Goal: Contribute content

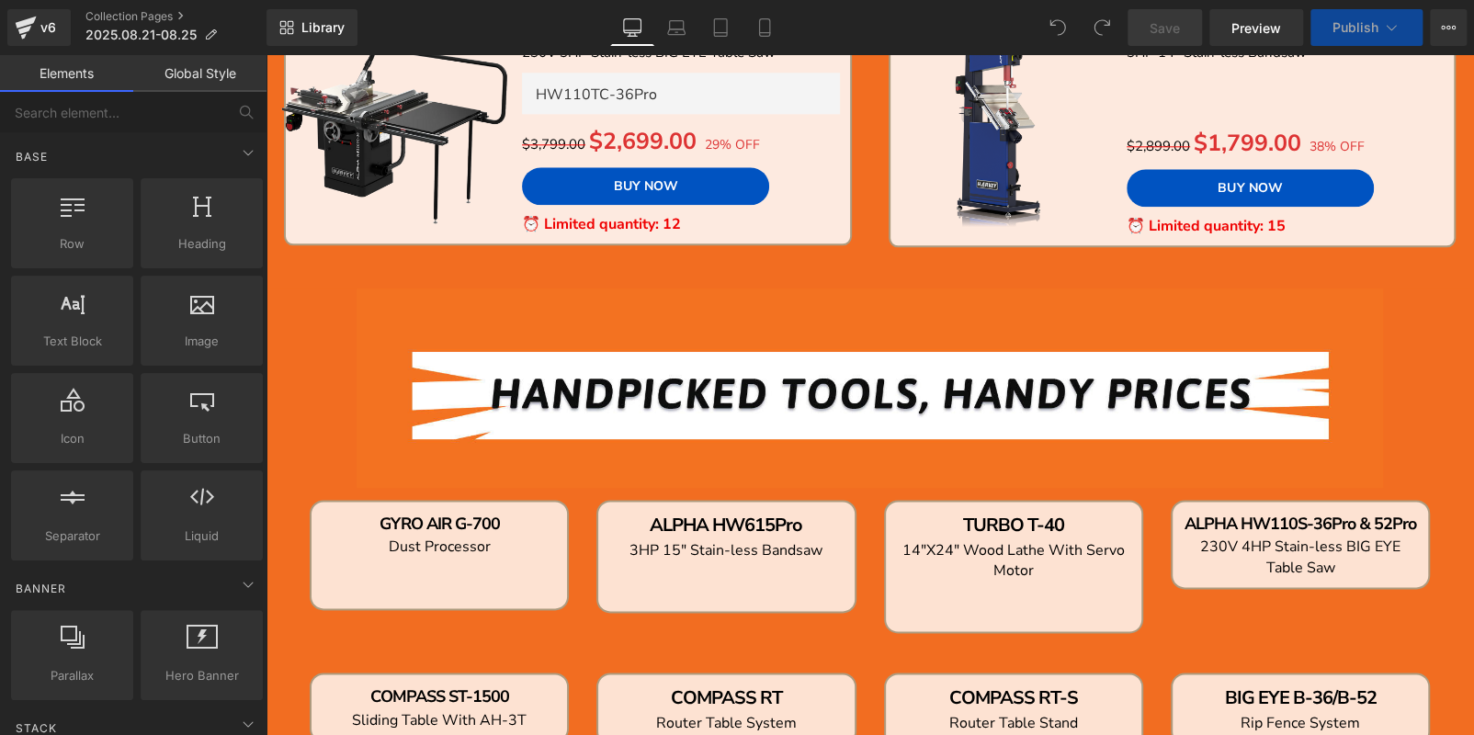
scroll to position [1011, 0]
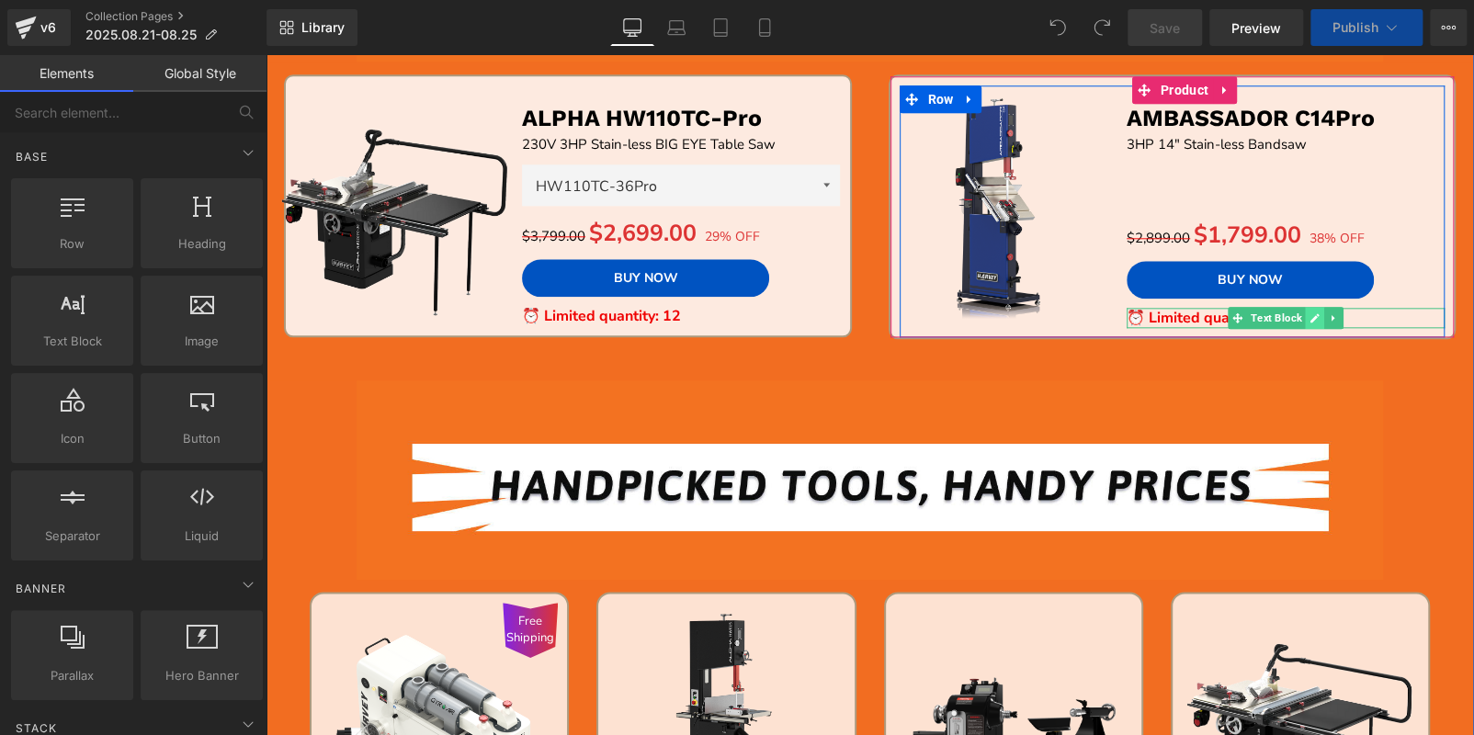
click at [1309, 317] on icon at bounding box center [1314, 317] width 10 height 11
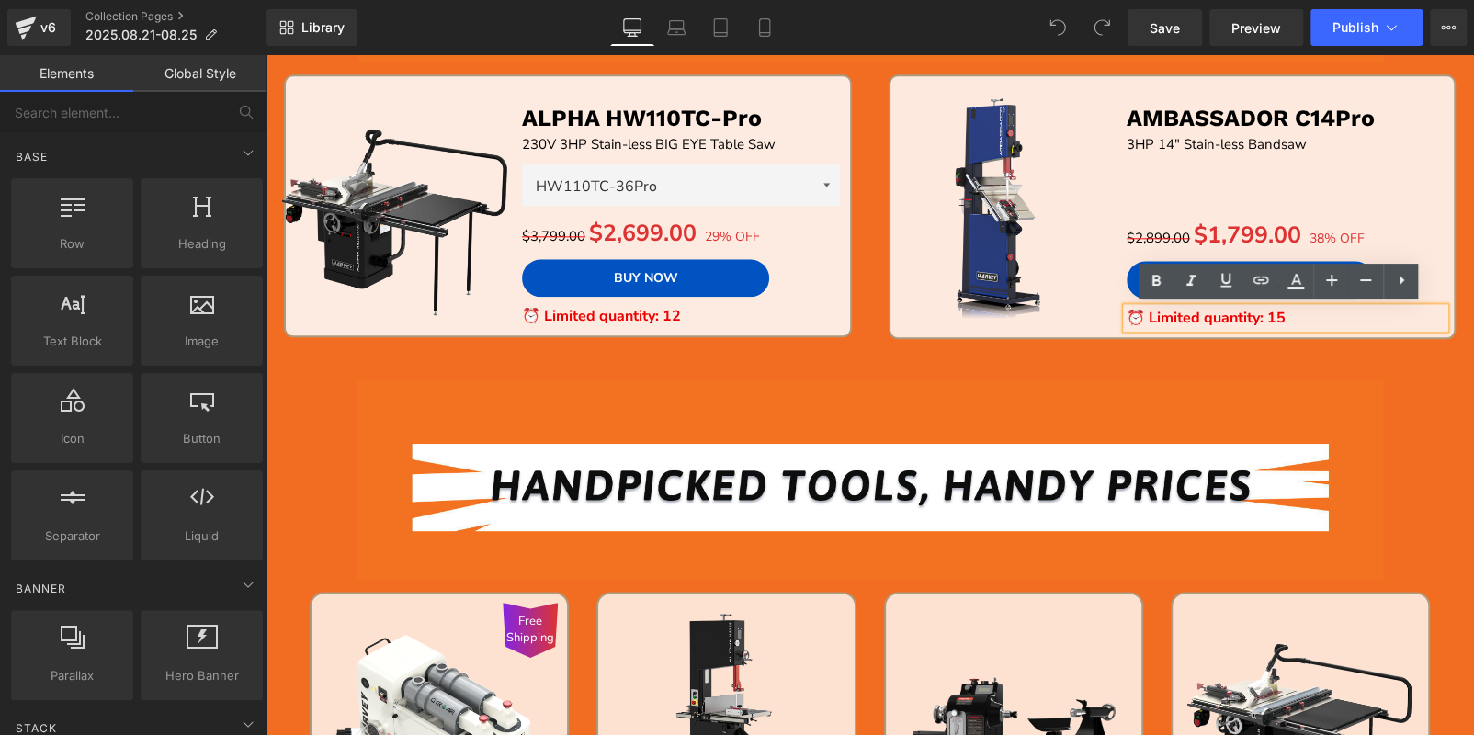
click at [1228, 316] on strong "⏰ Limited quantity: 15" at bounding box center [1205, 318] width 159 height 20
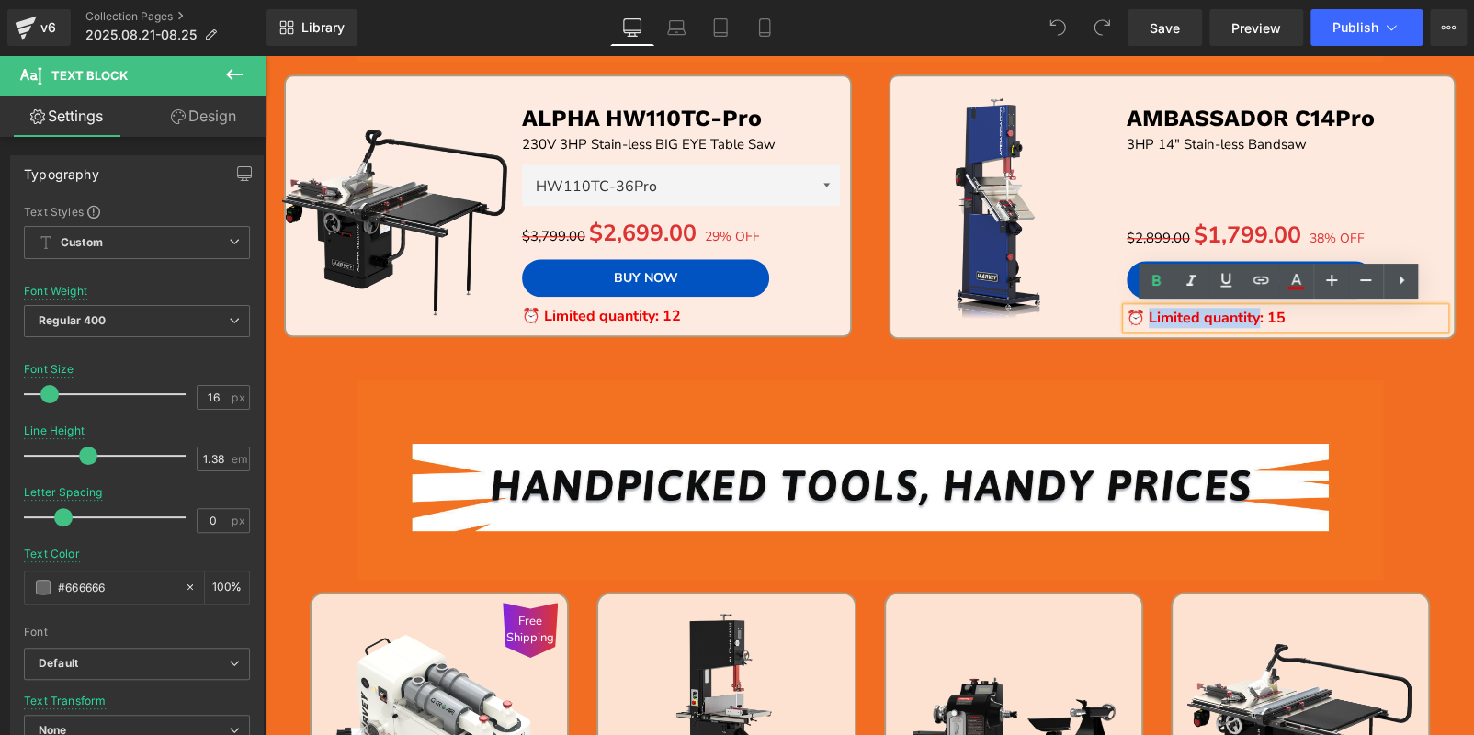
drag, startPoint x: 1243, startPoint y: 317, endPoint x: 1131, endPoint y: 315, distance: 112.1
click at [1131, 315] on strong "⏰ Limited quantity: 15" at bounding box center [1205, 318] width 159 height 20
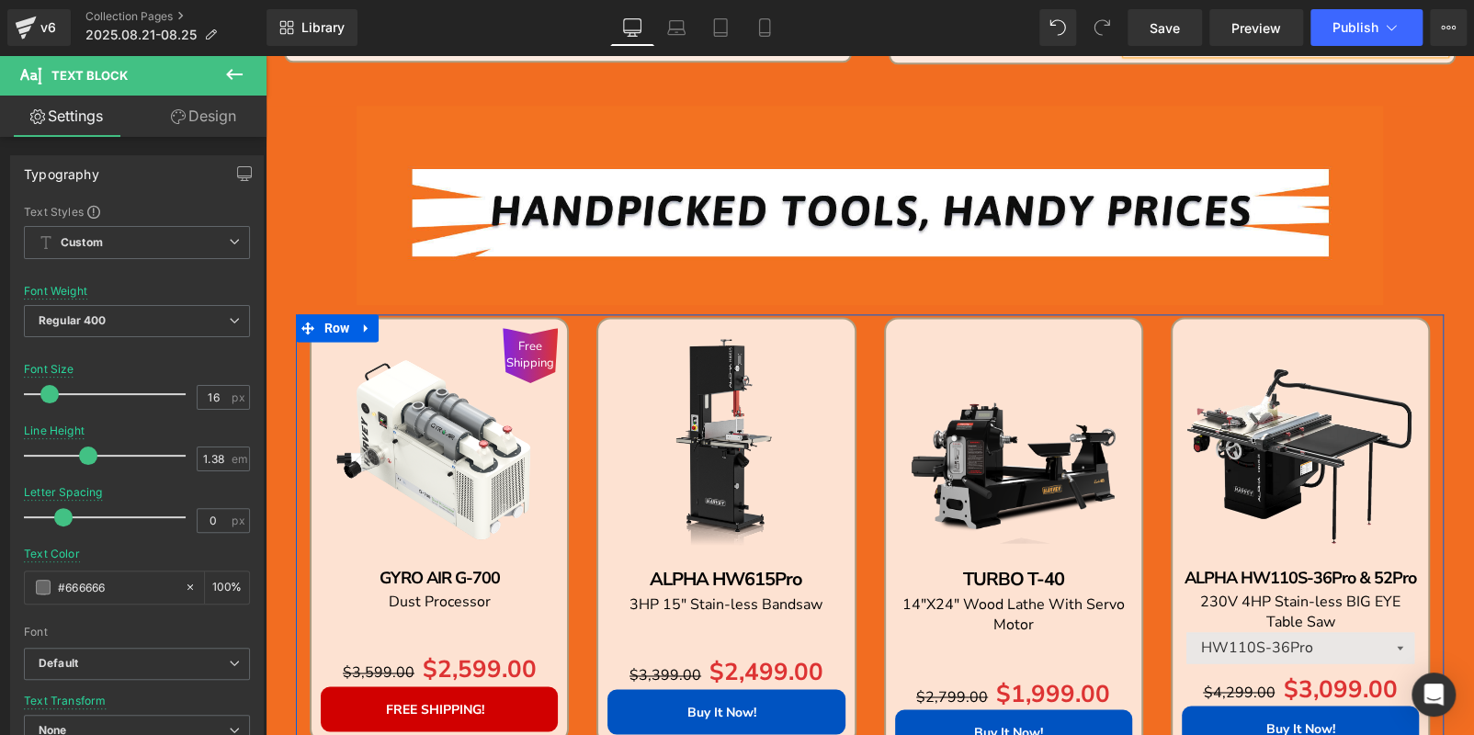
scroll to position [734, 0]
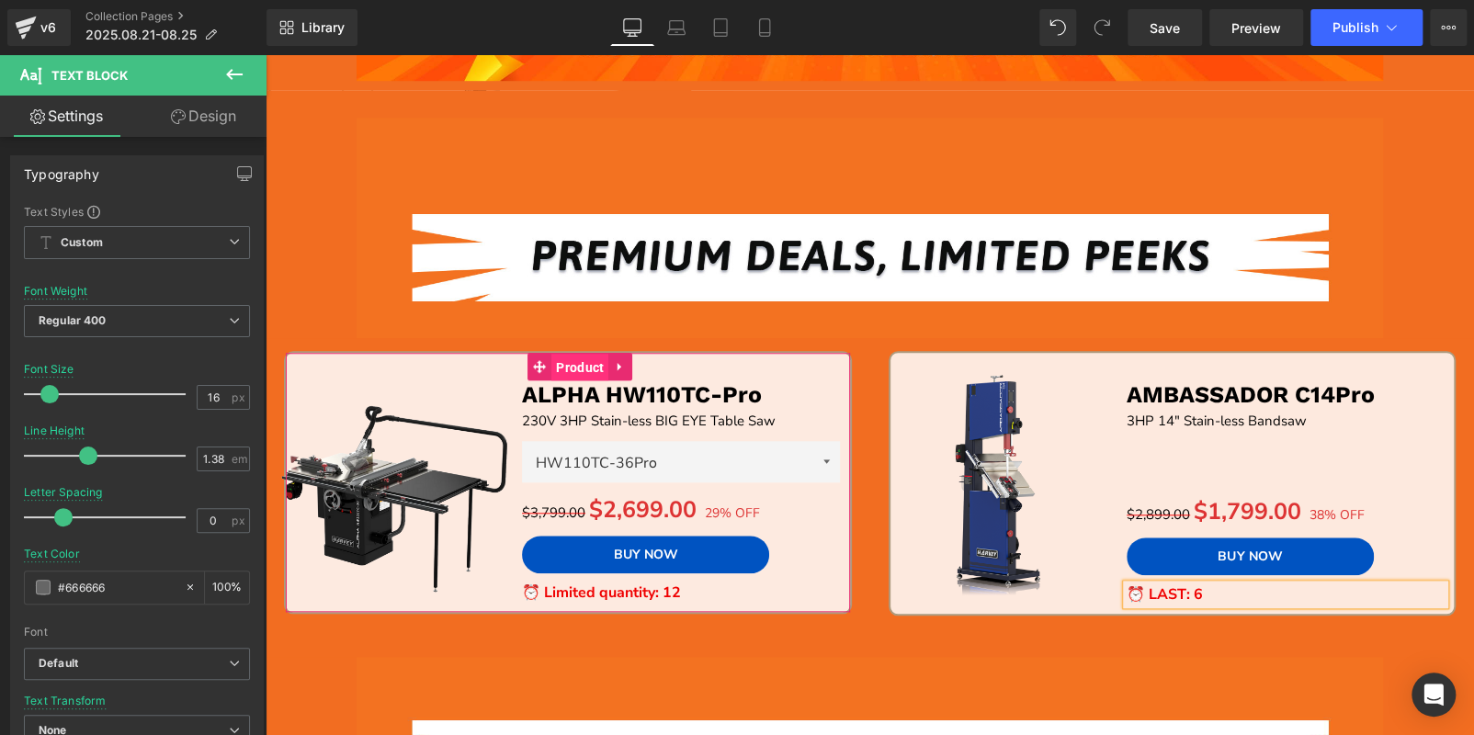
click at [576, 364] on span "Product" at bounding box center [579, 368] width 57 height 28
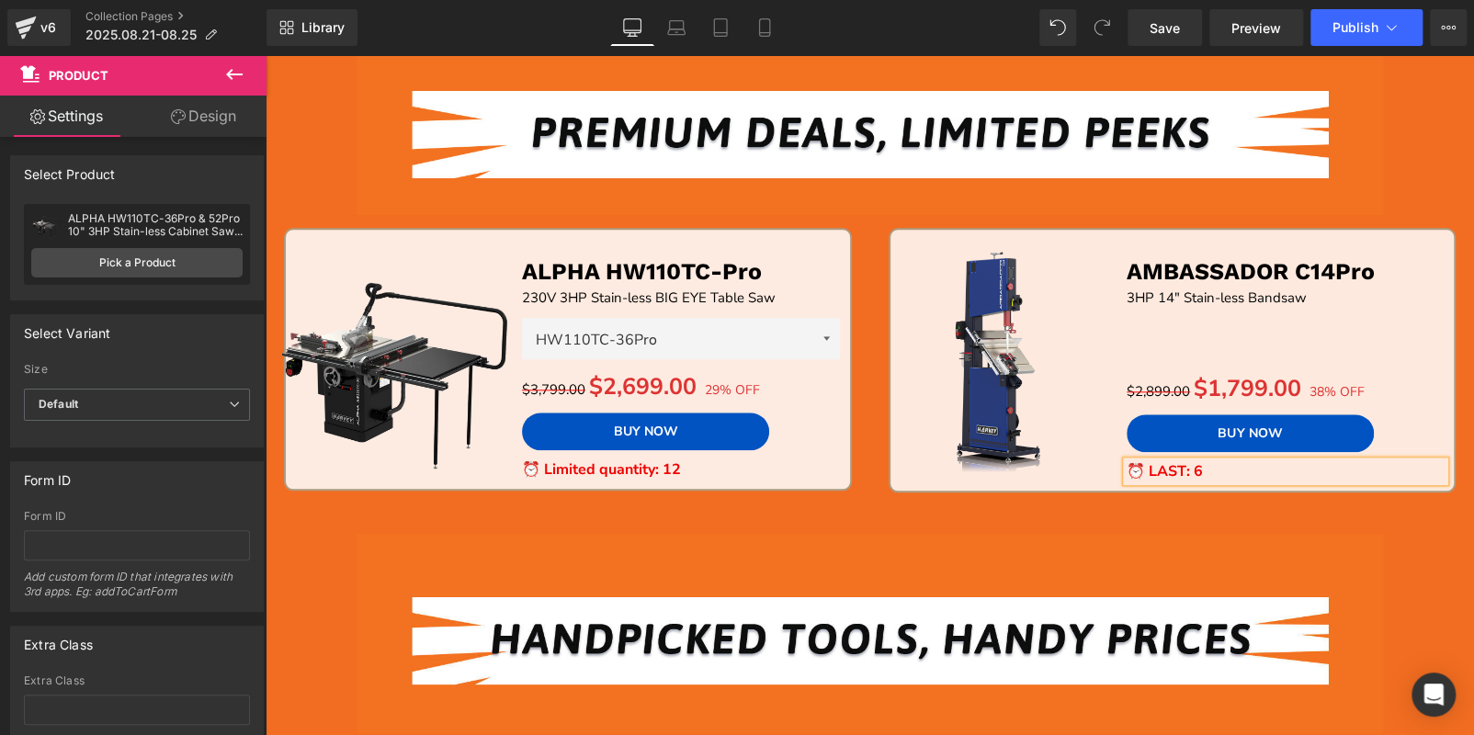
scroll to position [826, 0]
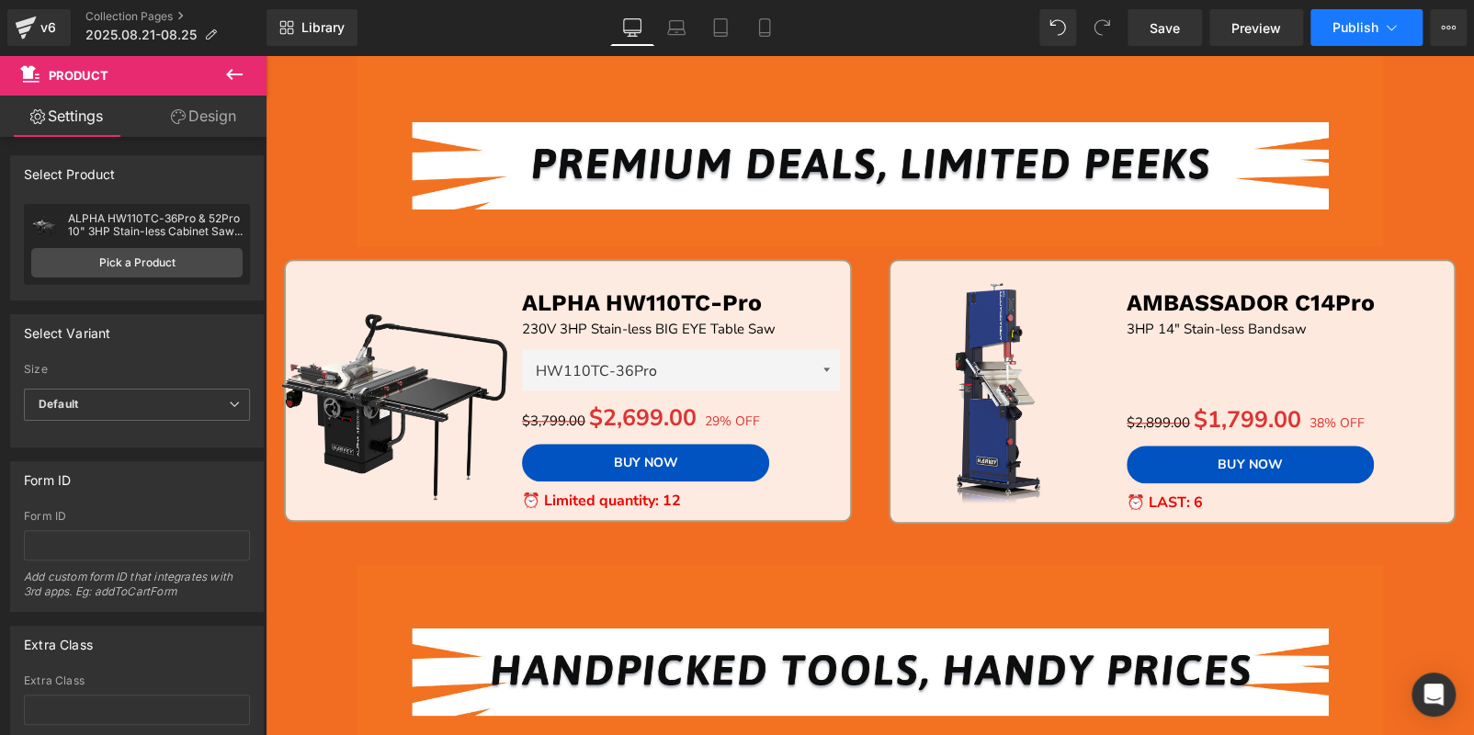
click at [1354, 20] on span "Publish" at bounding box center [1355, 27] width 46 height 15
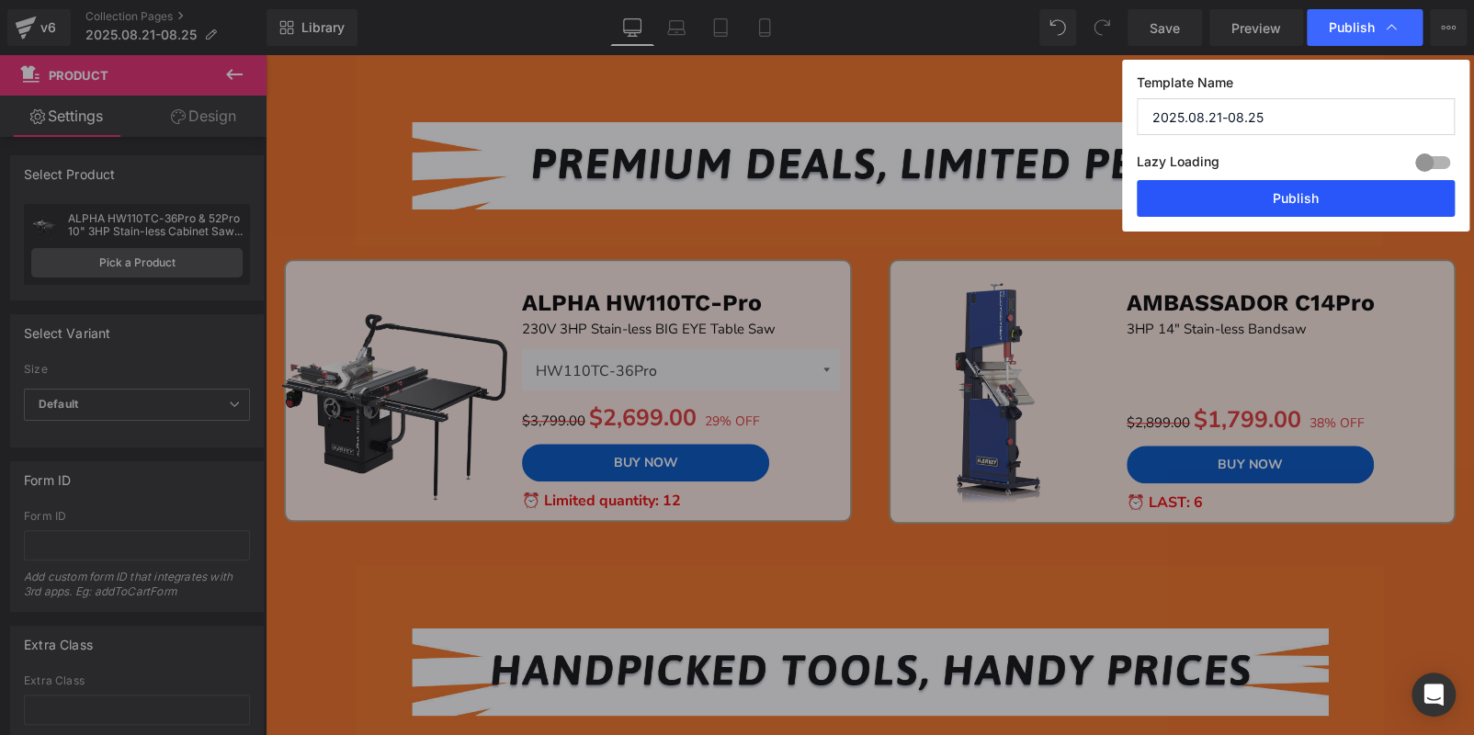
drag, startPoint x: 1274, startPoint y: 202, endPoint x: 629, endPoint y: 421, distance: 681.1
click at [1274, 202] on button "Publish" at bounding box center [1296, 198] width 318 height 37
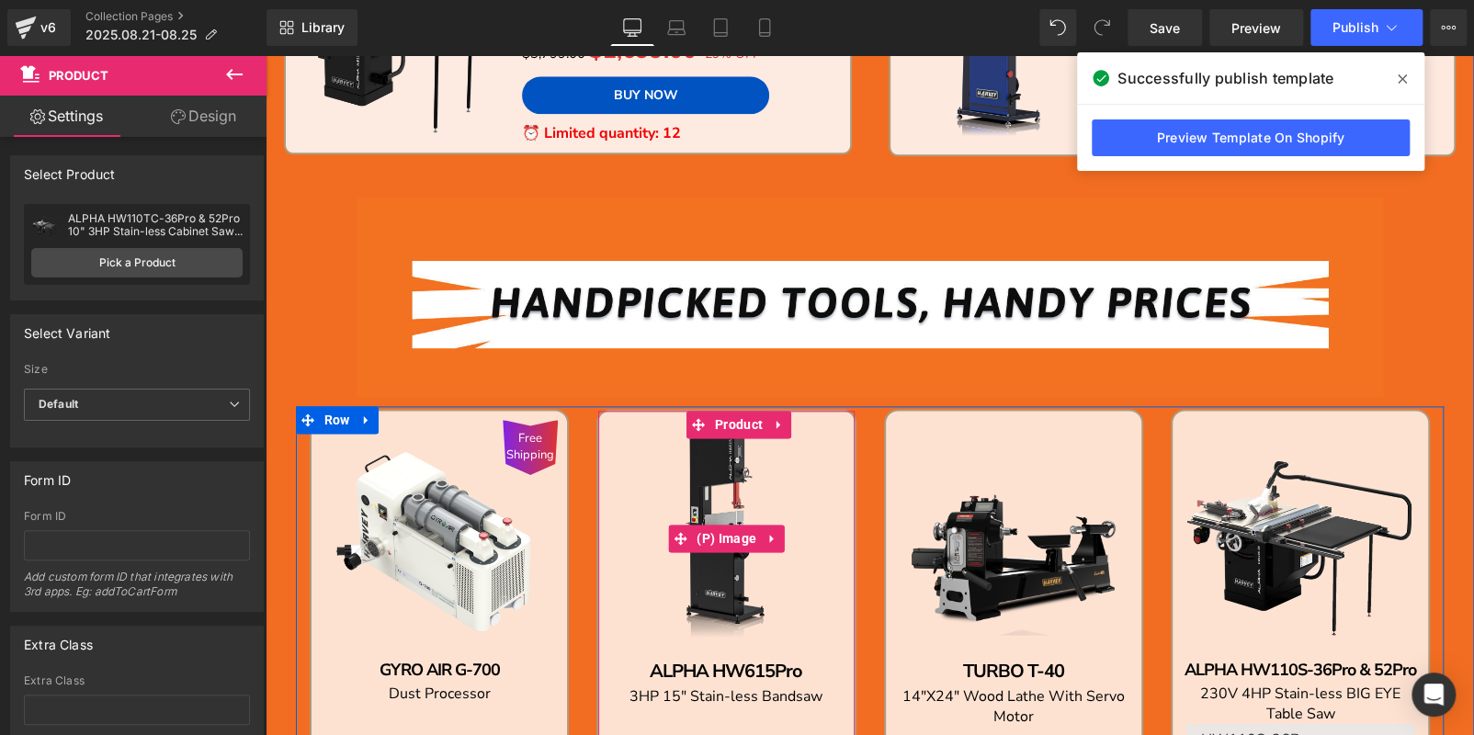
scroll to position [734, 0]
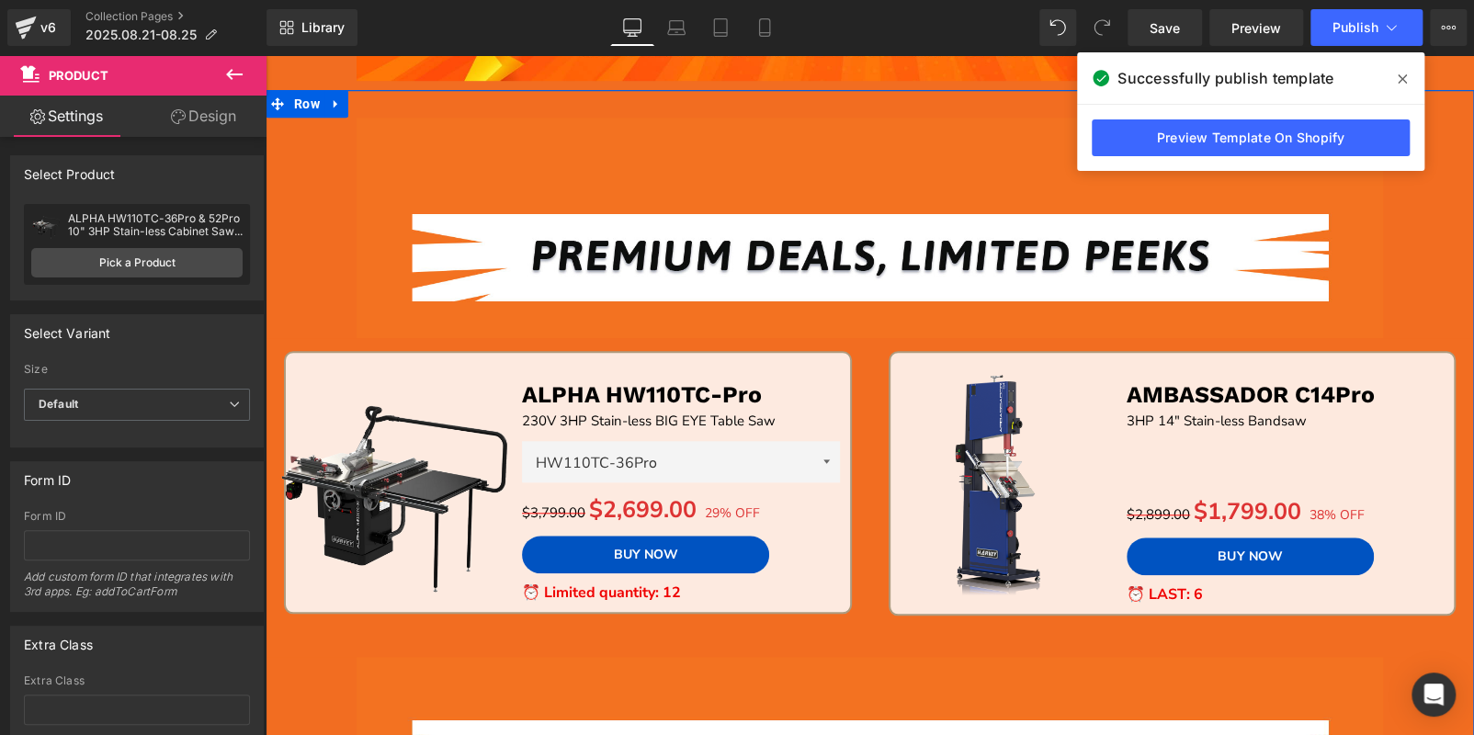
drag, startPoint x: 435, startPoint y: 407, endPoint x: 526, endPoint y: 389, distance: 93.7
click at [435, 407] on img at bounding box center [395, 482] width 246 height 246
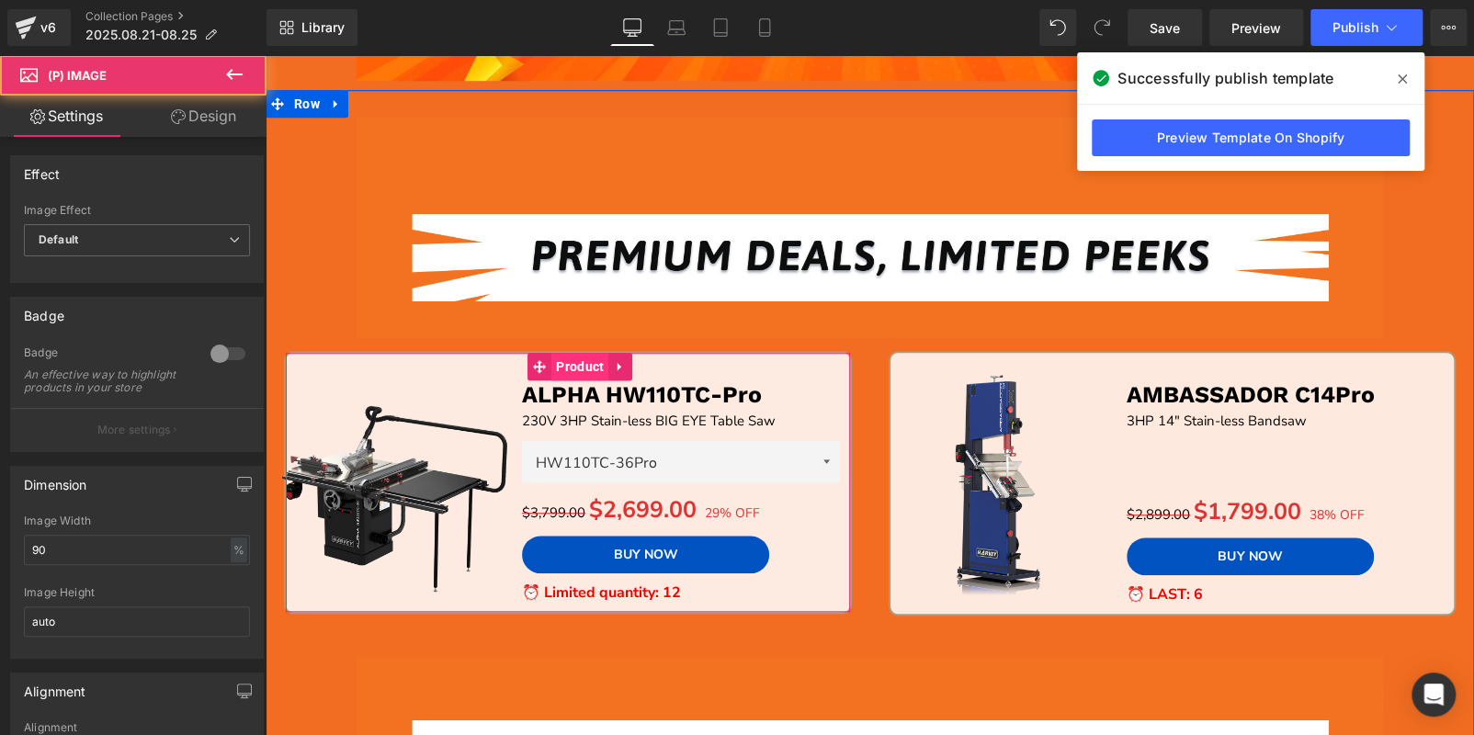
drag, startPoint x: 572, startPoint y: 373, endPoint x: 559, endPoint y: 369, distance: 14.3
click at [572, 373] on span "Product" at bounding box center [579, 367] width 57 height 28
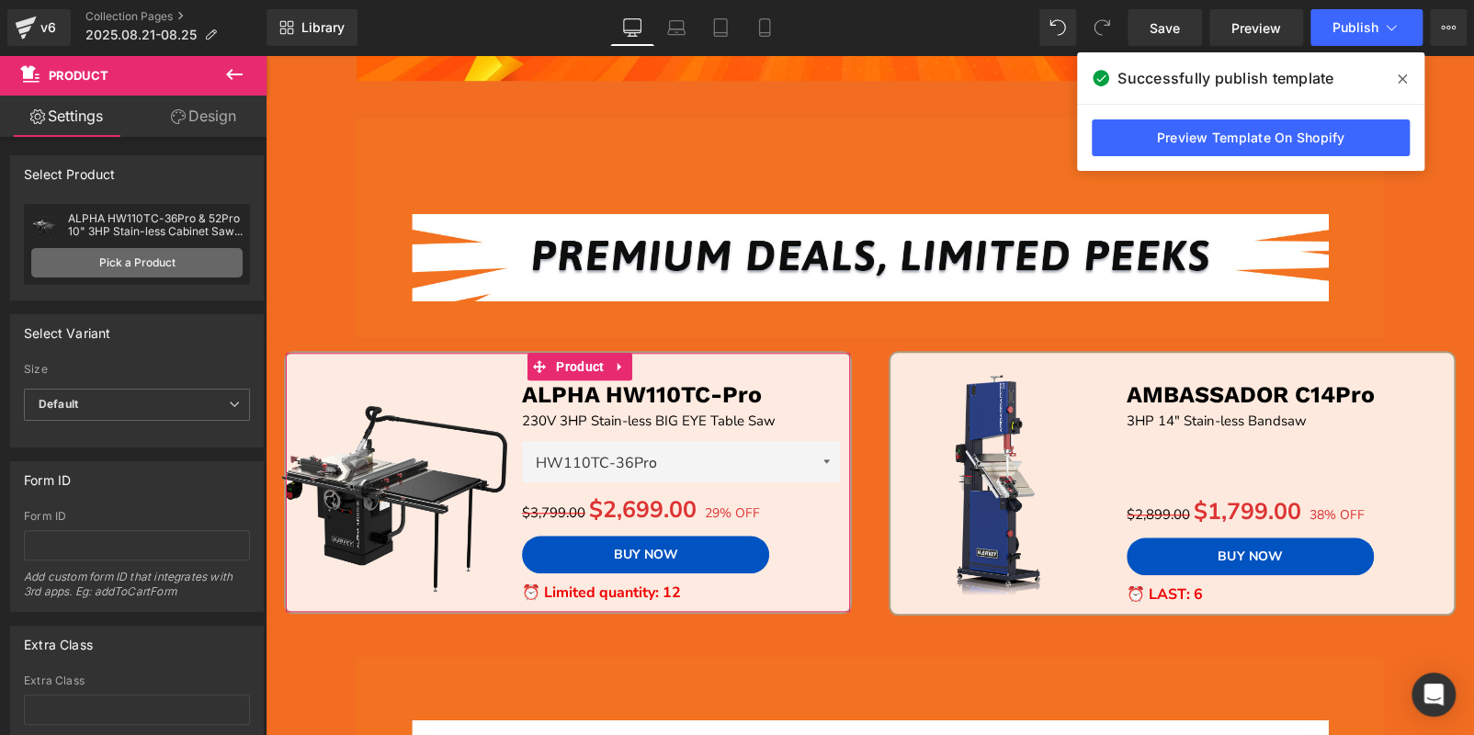
click at [153, 254] on link "Pick a Product" at bounding box center [136, 262] width 211 height 29
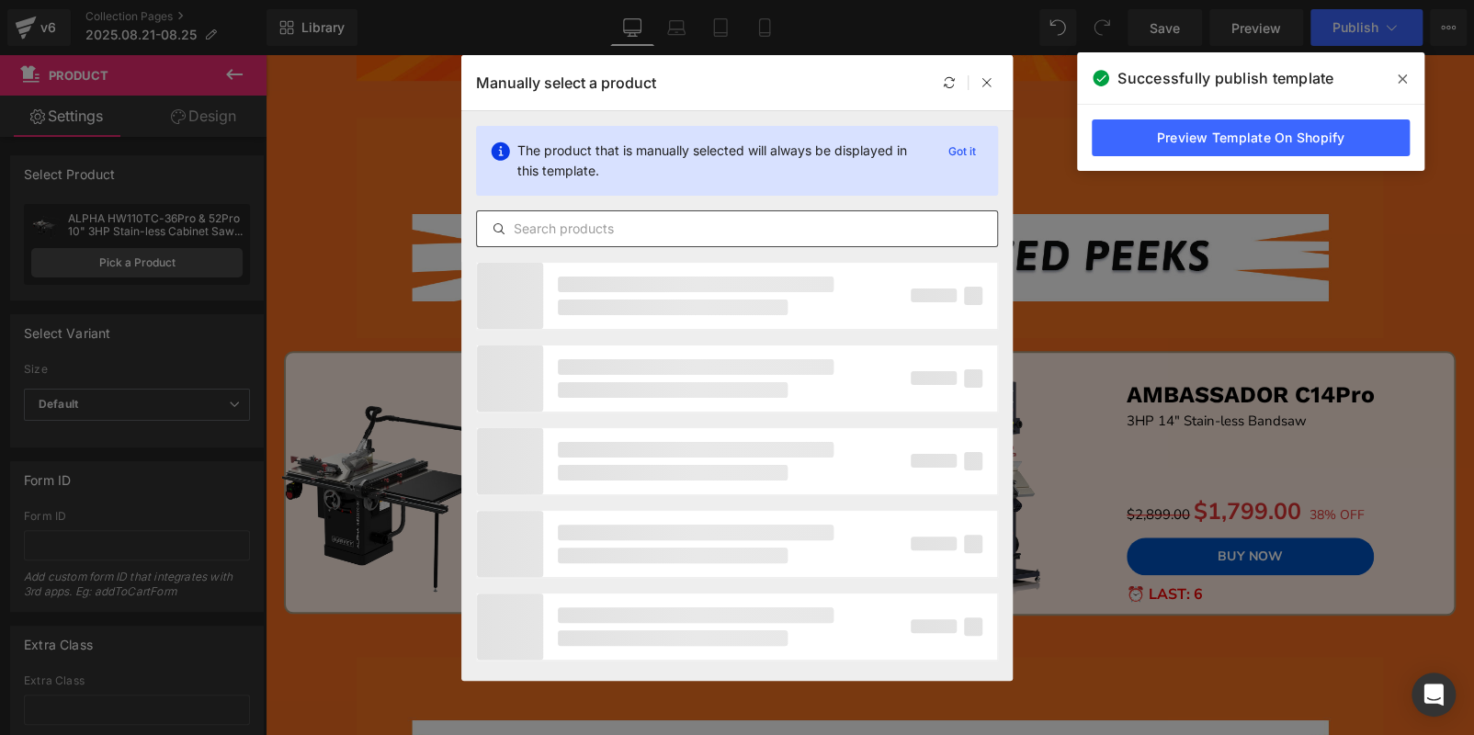
click at [629, 243] on div at bounding box center [737, 228] width 522 height 37
click at [629, 221] on input "text" at bounding box center [737, 229] width 520 height 22
paste input "ALPHA HW110S-36PG & 52PG"
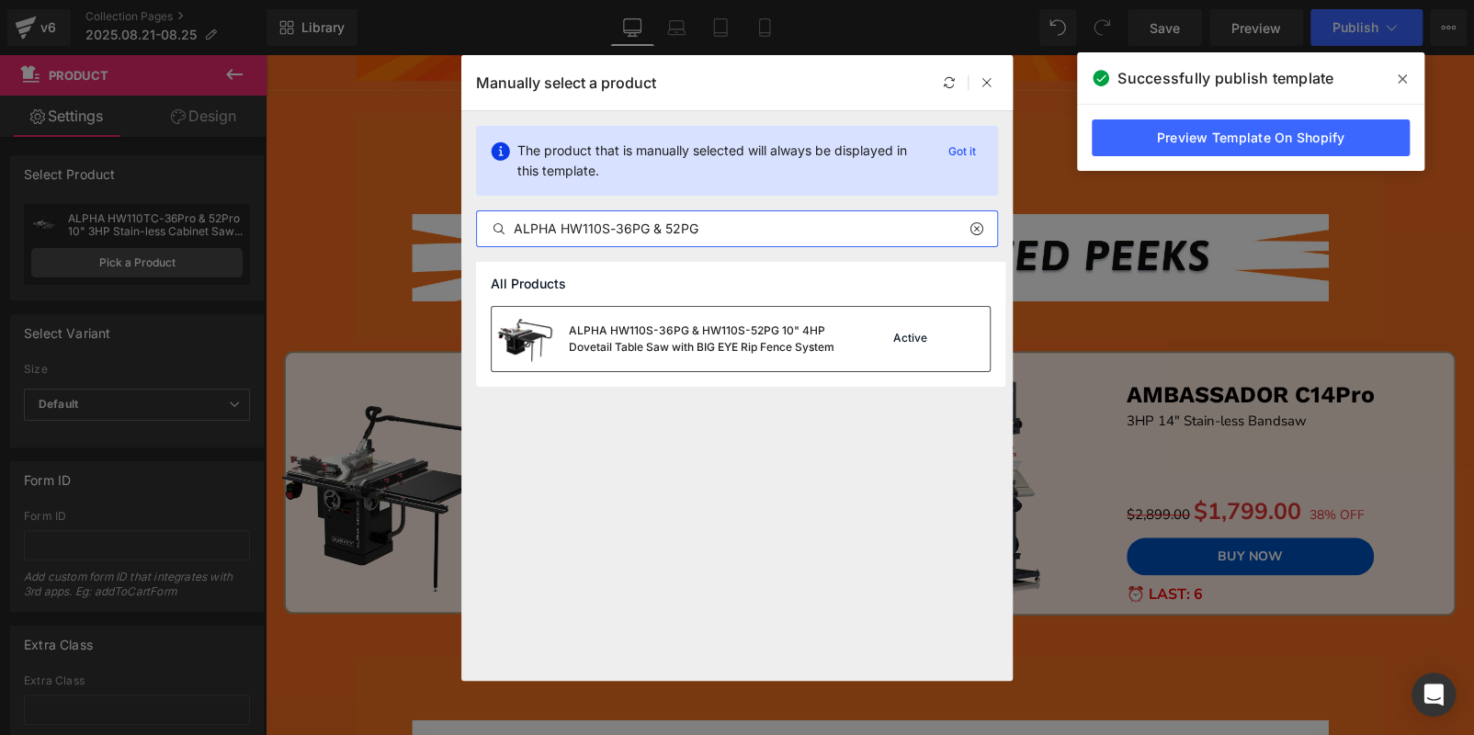
type input "ALPHA HW110S-36PG & 52PG"
click at [750, 327] on div "ALPHA HW110S-36PG & HW110S-52PG 10" 4HP Dovetail Table Saw with BIG EYE Rip Fen…" at bounding box center [707, 339] width 276 height 33
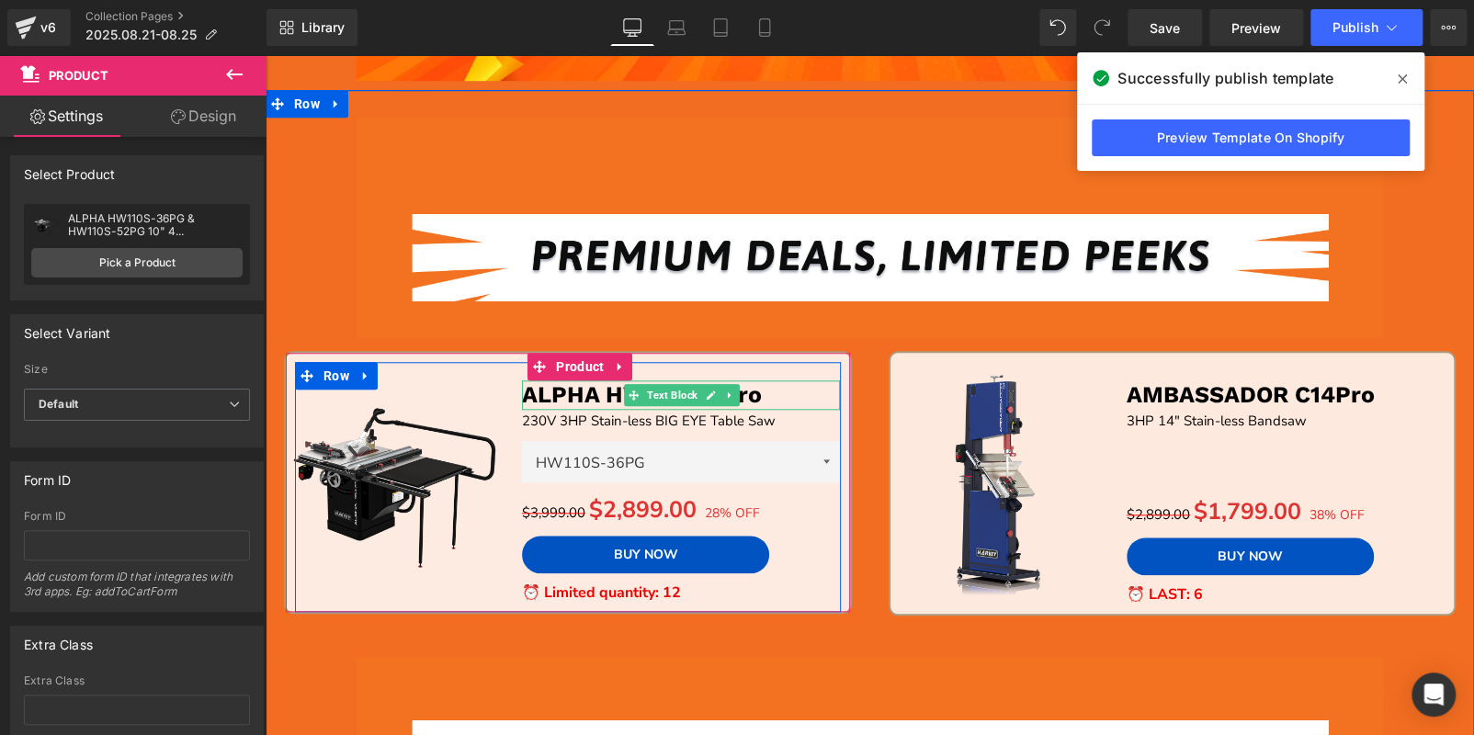
click at [788, 392] on p "ALPHA HW110TC-Pro" at bounding box center [681, 395] width 318 height 30
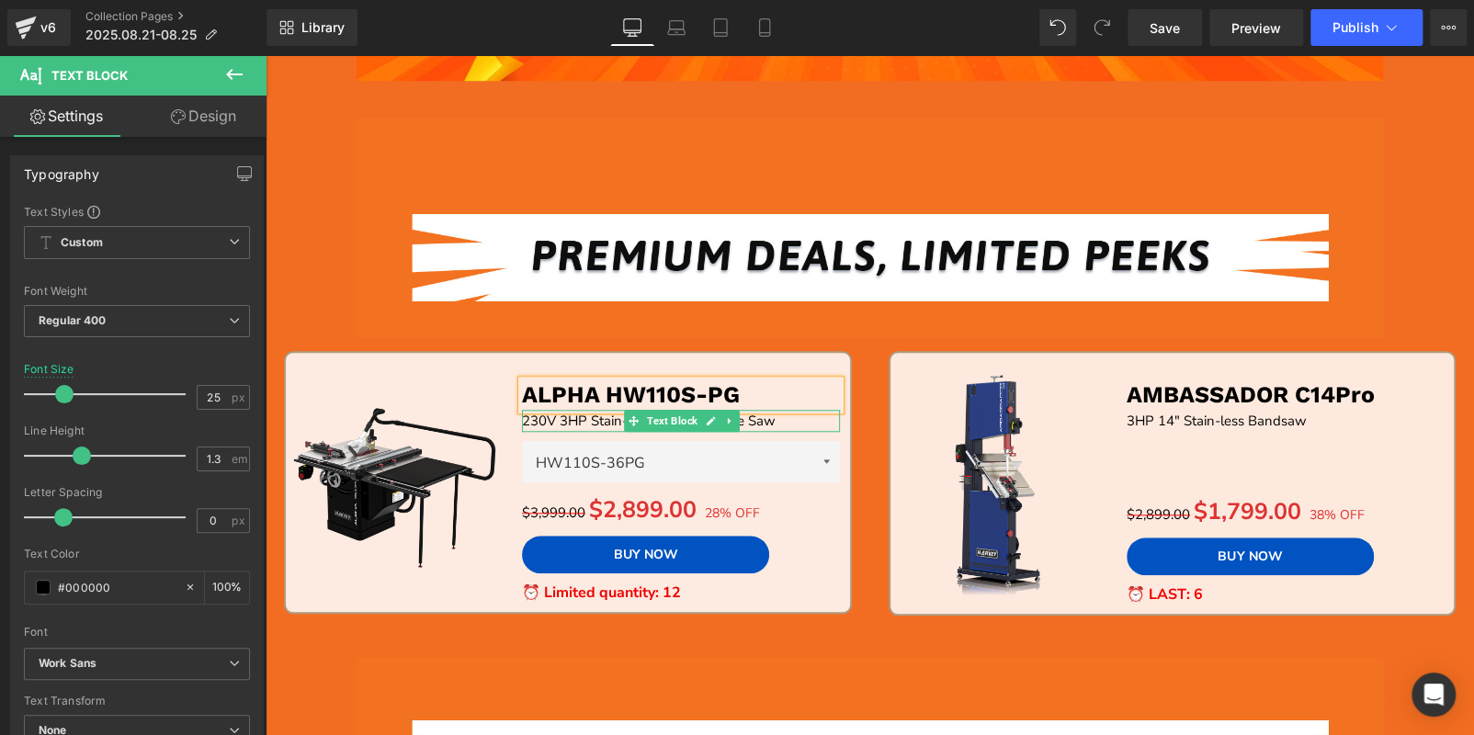
click at [819, 422] on p "230V 3HP Stain-less BIG EYE Table Saw" at bounding box center [681, 421] width 318 height 22
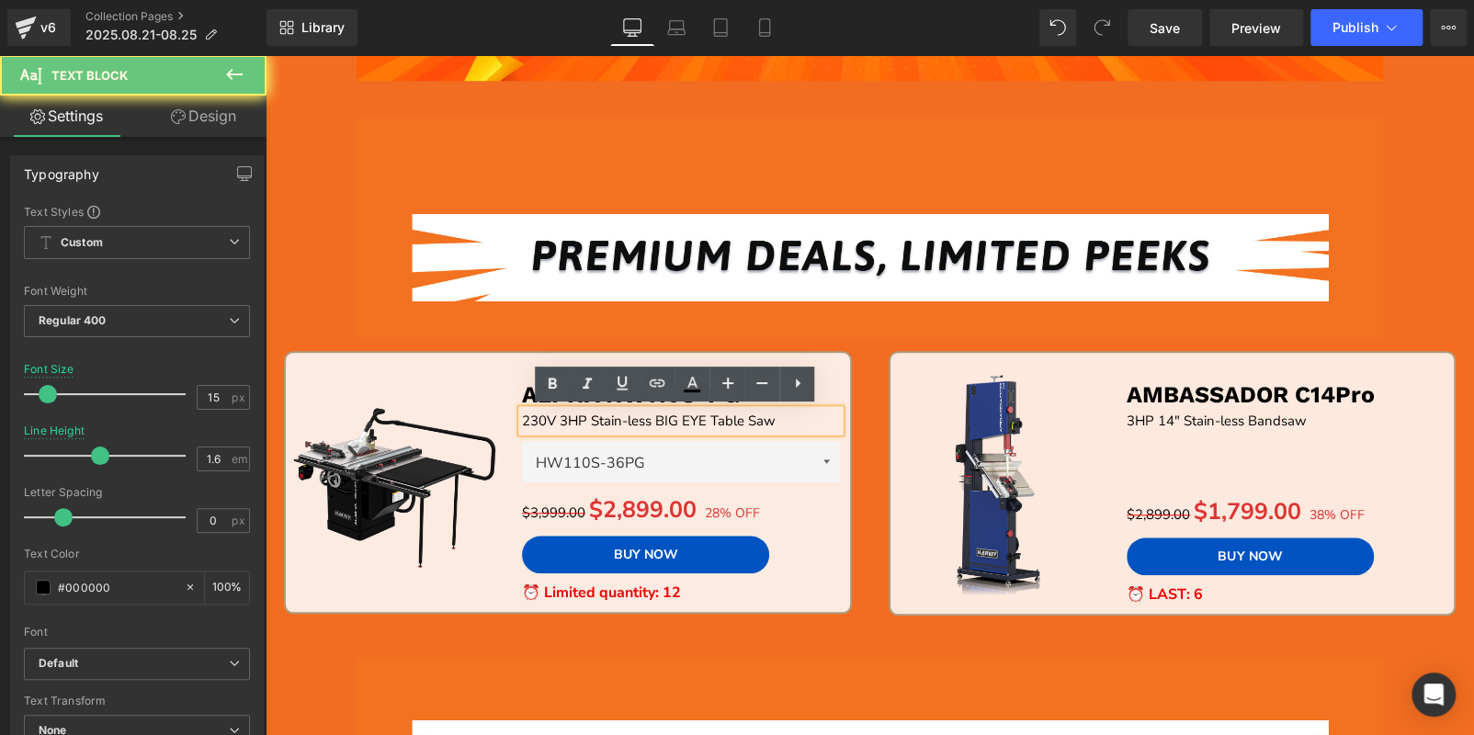
click at [819, 422] on p "230V 3HP Stain-less BIG EYE Table Saw" at bounding box center [681, 421] width 318 height 22
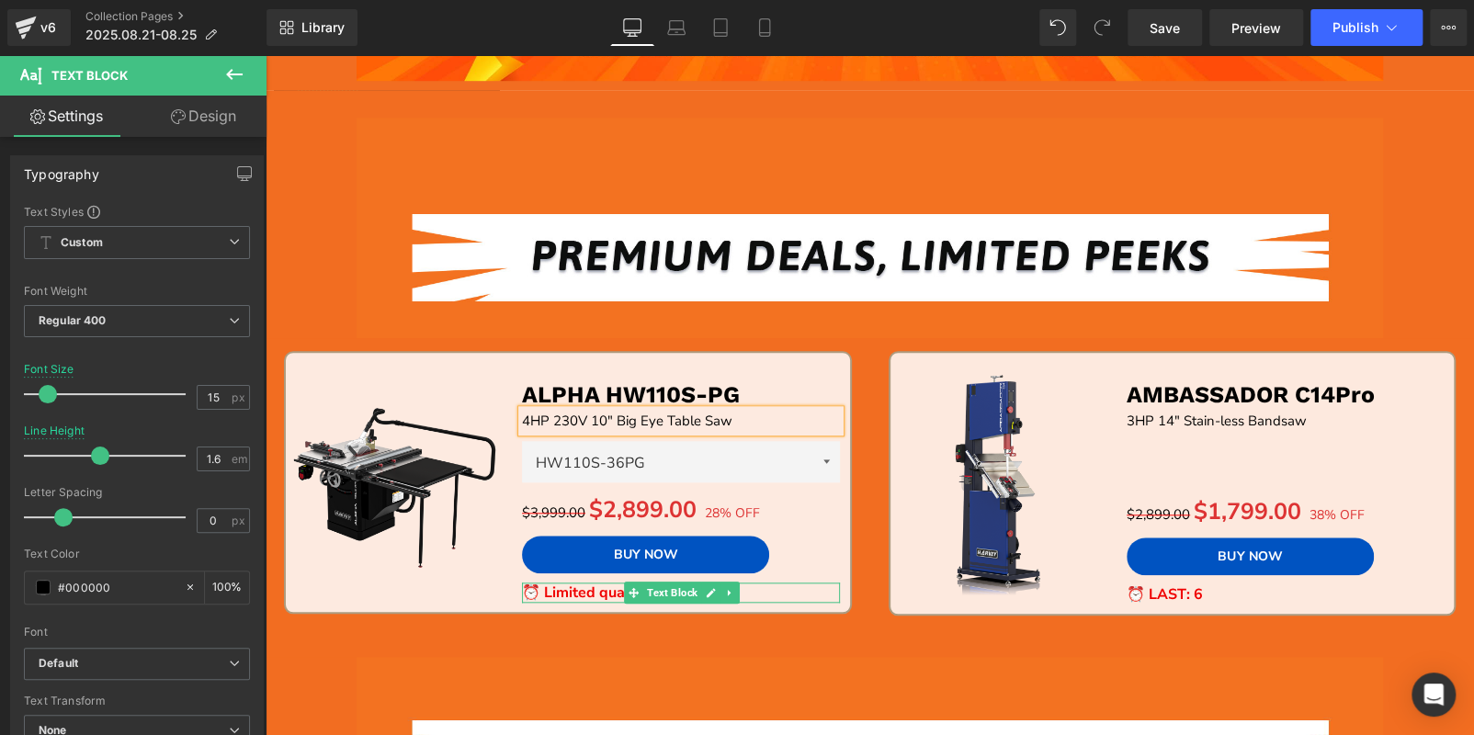
click at [708, 592] on icon at bounding box center [711, 592] width 10 height 11
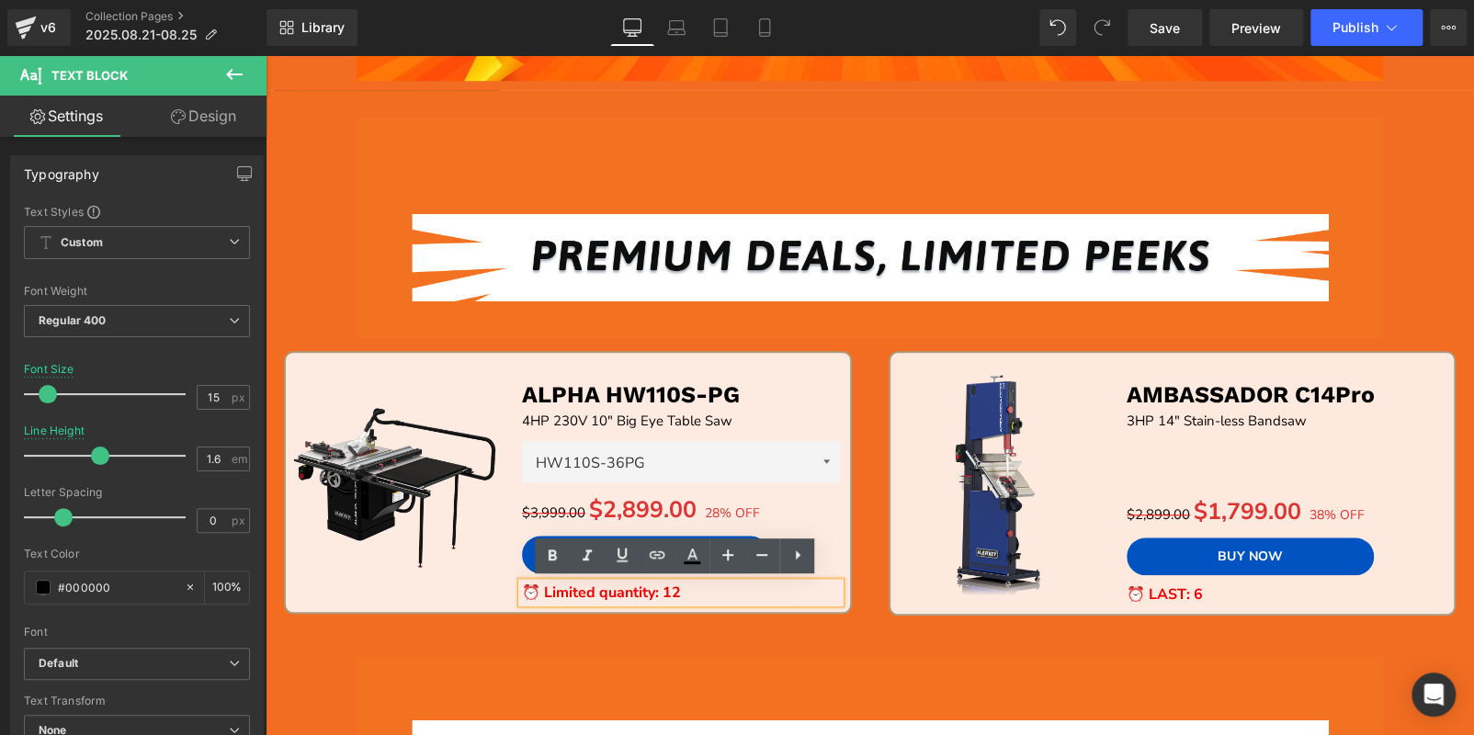
click at [685, 594] on p "⏰ Limited quantity: 12" at bounding box center [681, 593] width 318 height 20
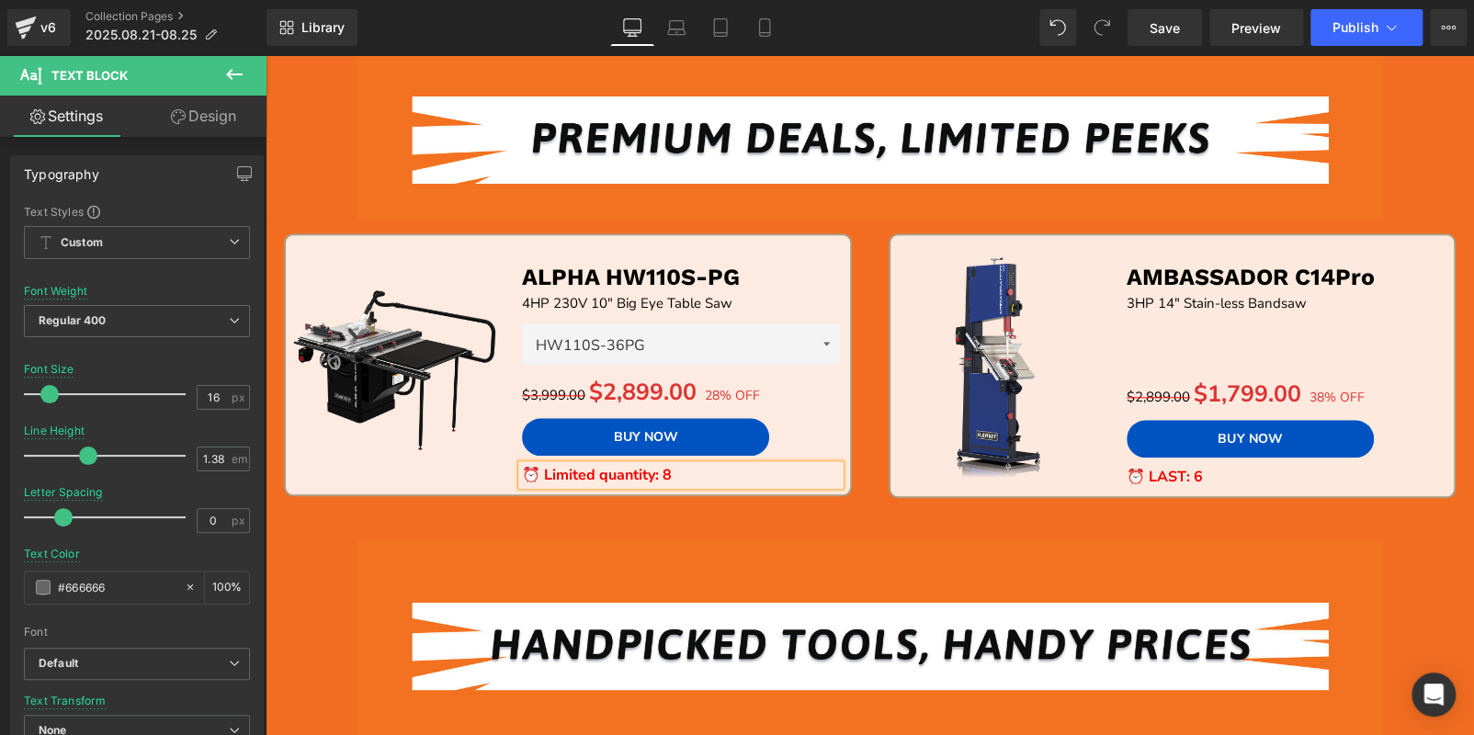
scroll to position [734, 0]
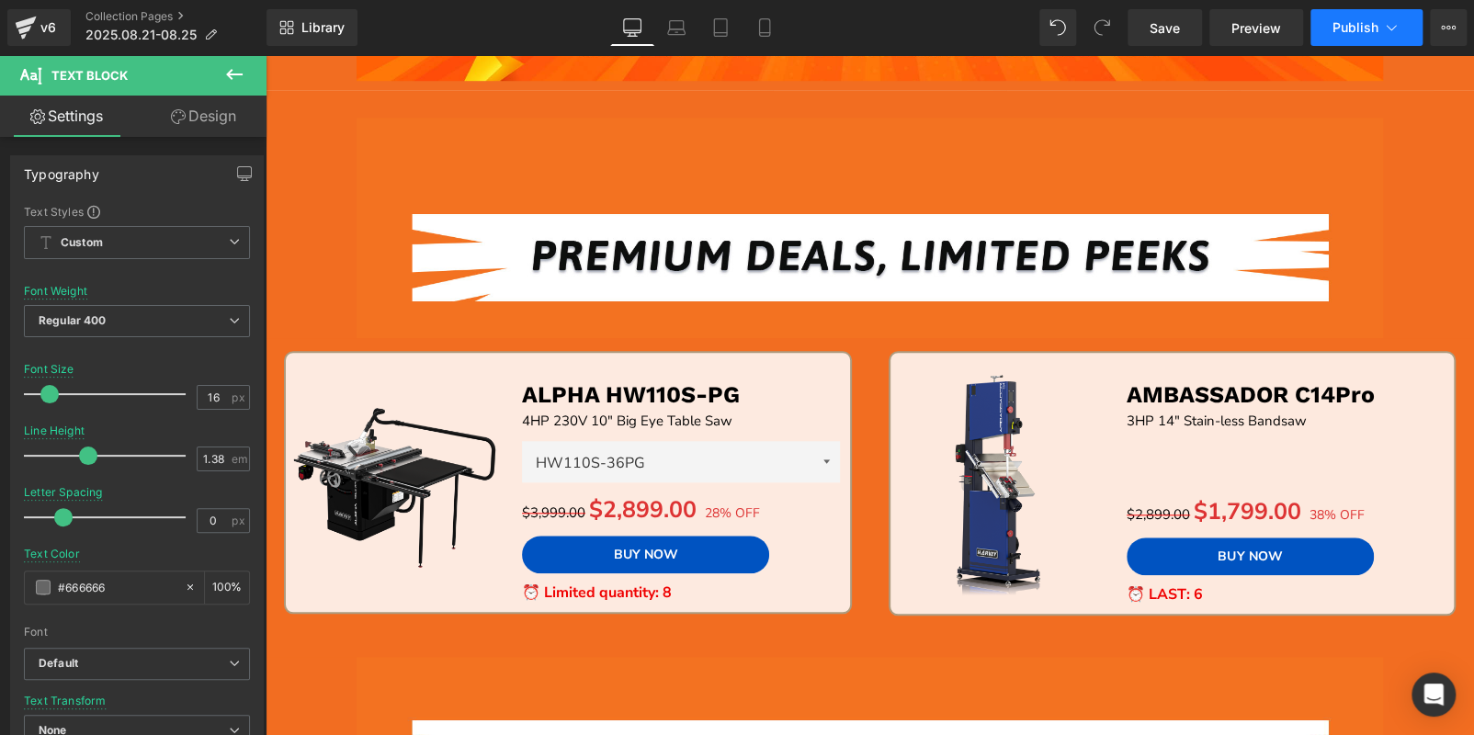
click at [1328, 37] on button "Publish" at bounding box center [1366, 27] width 112 height 37
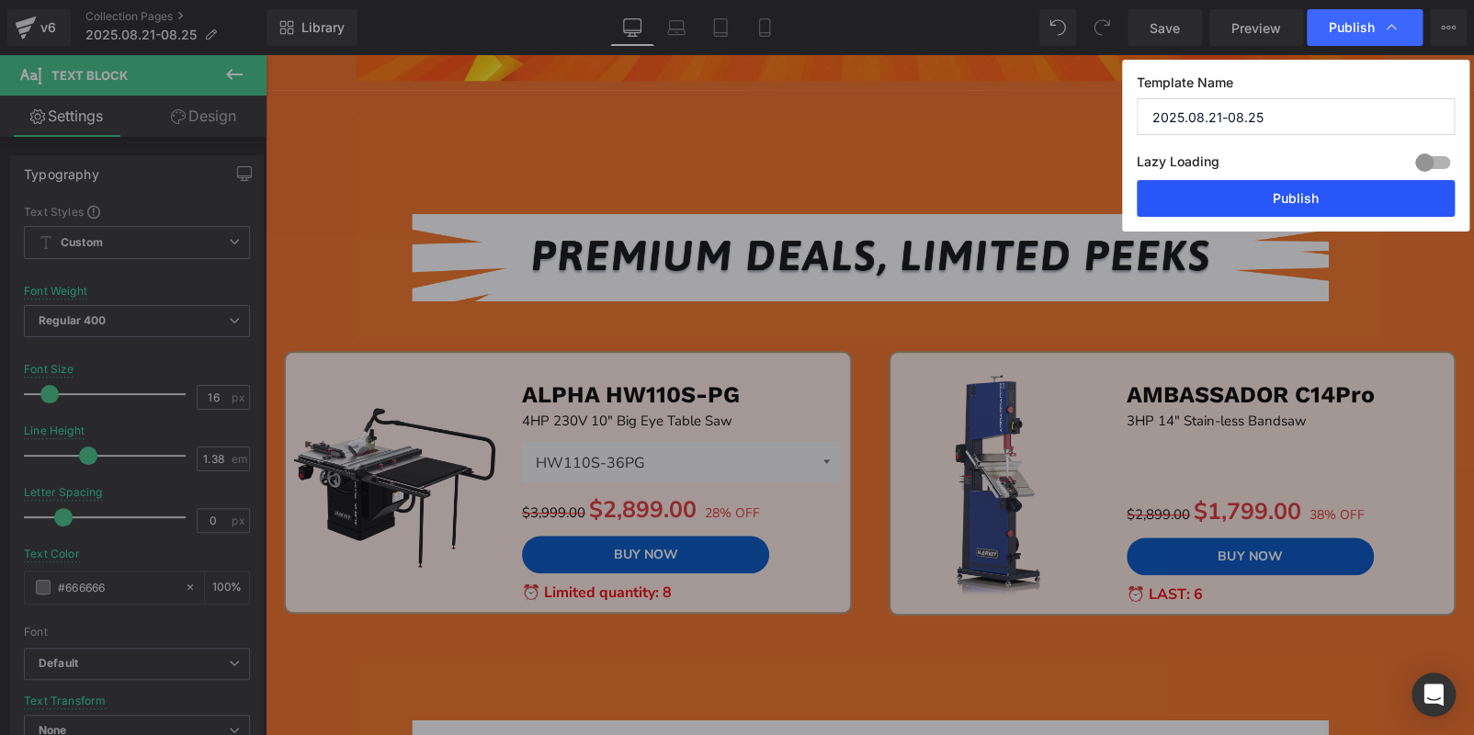
click at [1284, 198] on button "Publish" at bounding box center [1296, 198] width 318 height 37
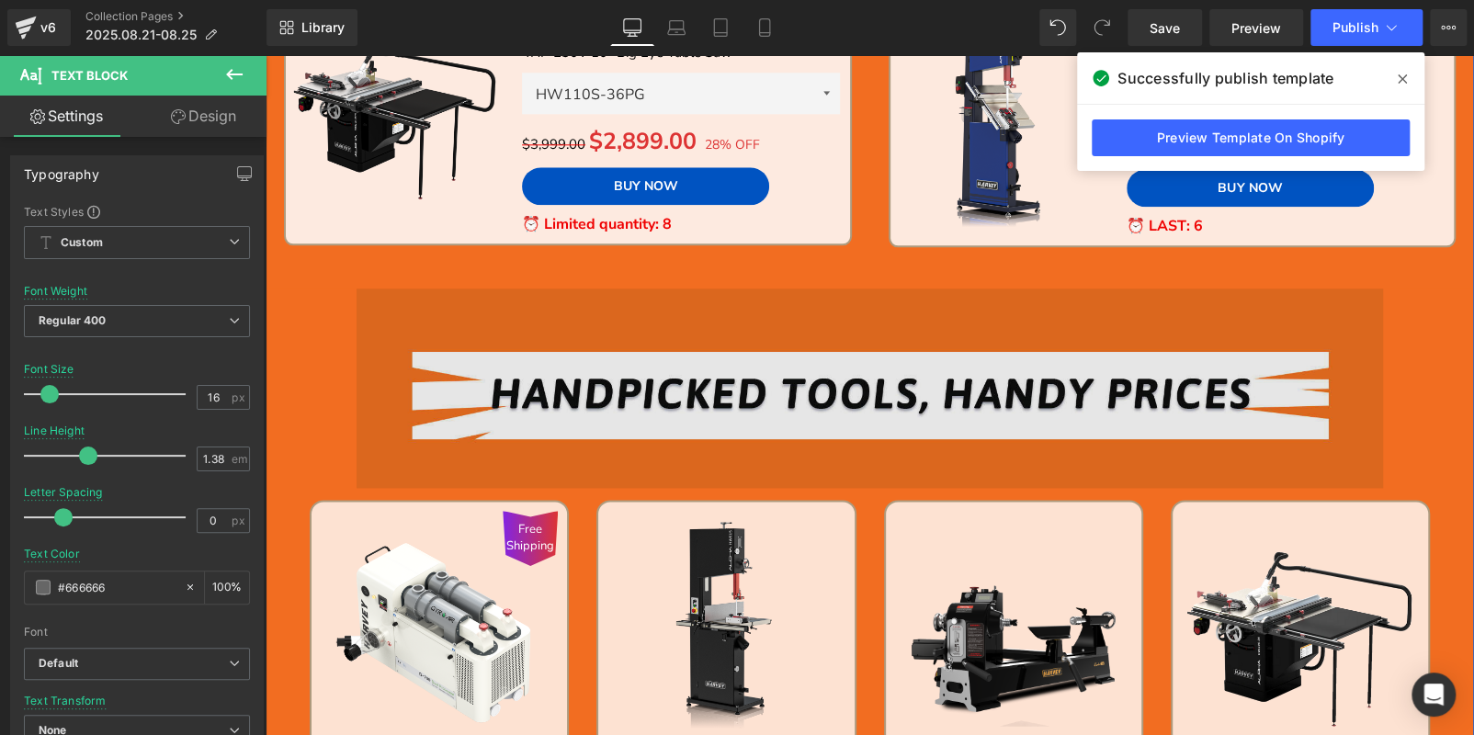
scroll to position [1470, 0]
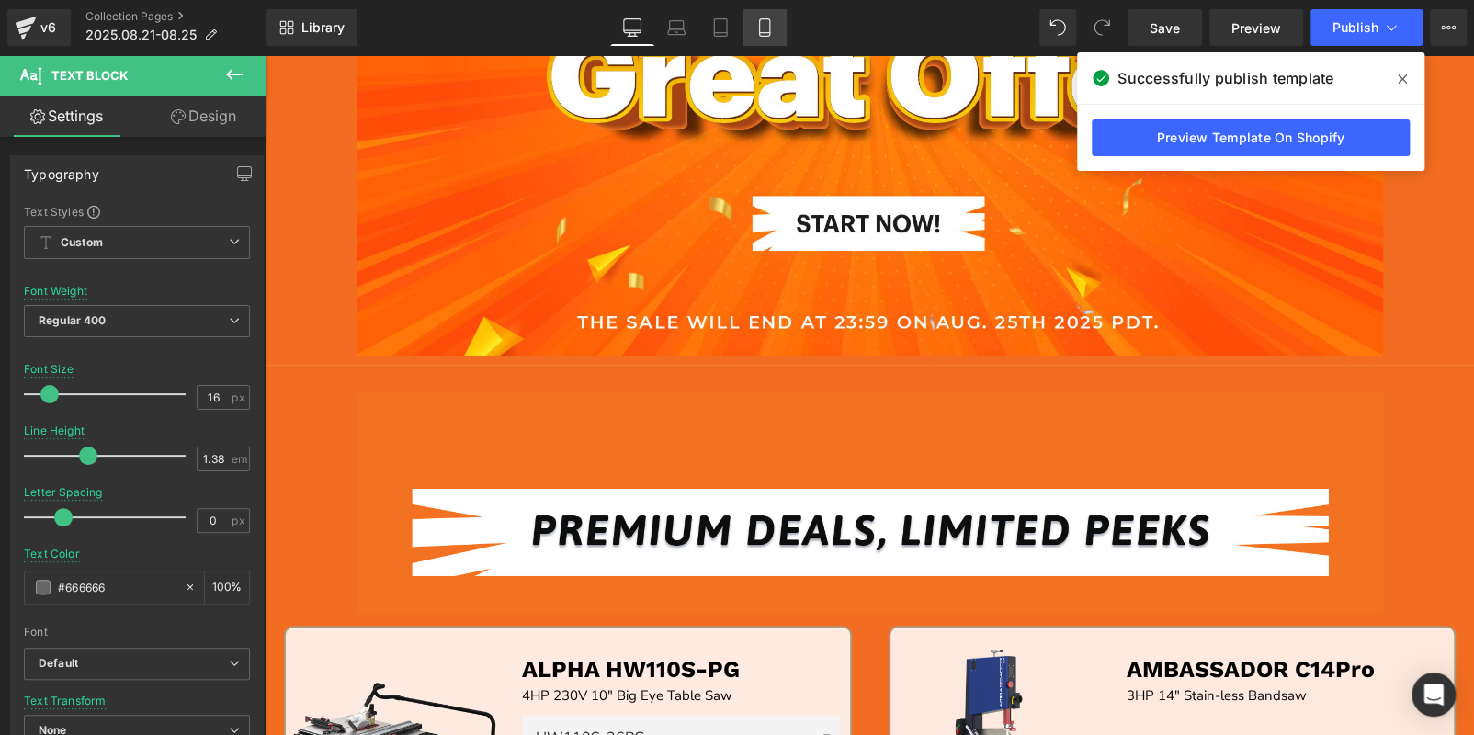
click at [749, 35] on link "Mobile" at bounding box center [764, 27] width 44 height 37
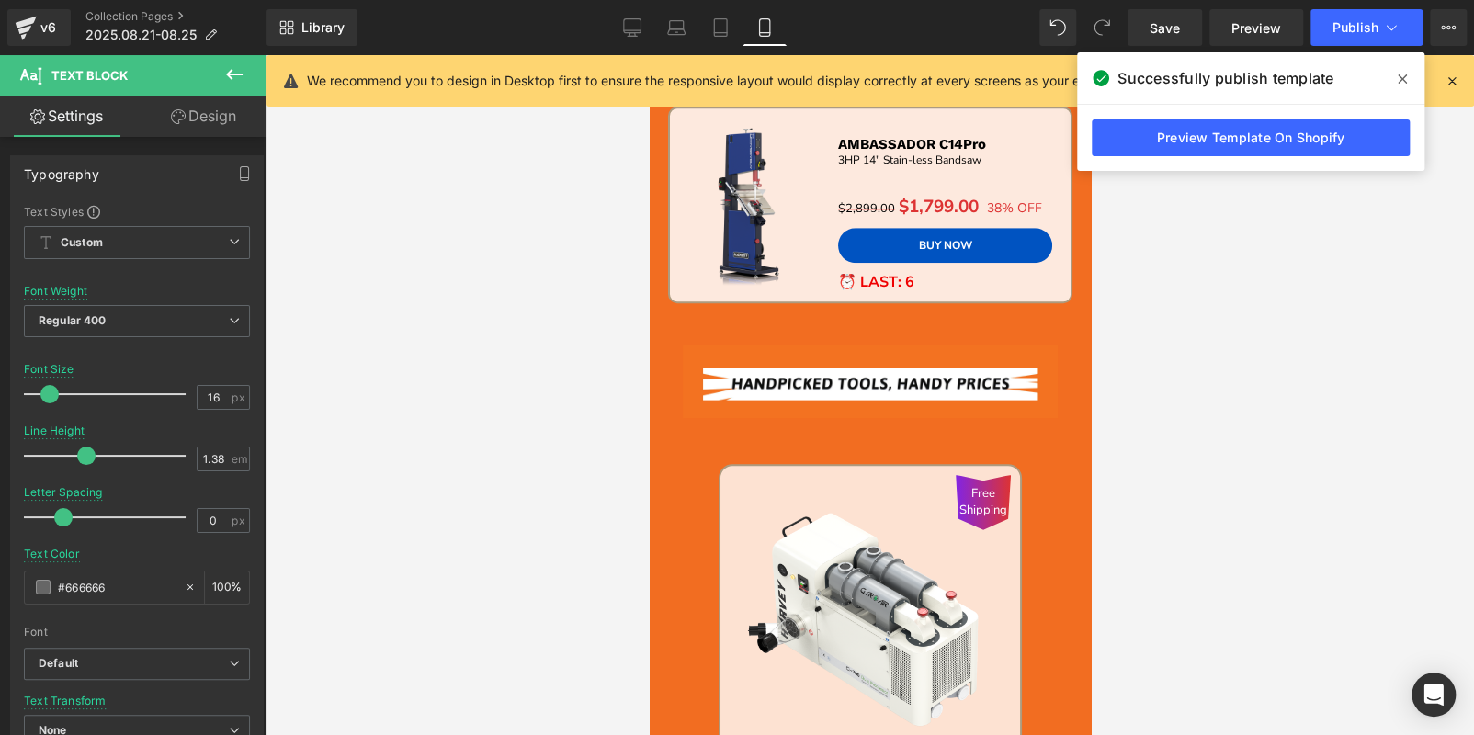
scroll to position [378, 0]
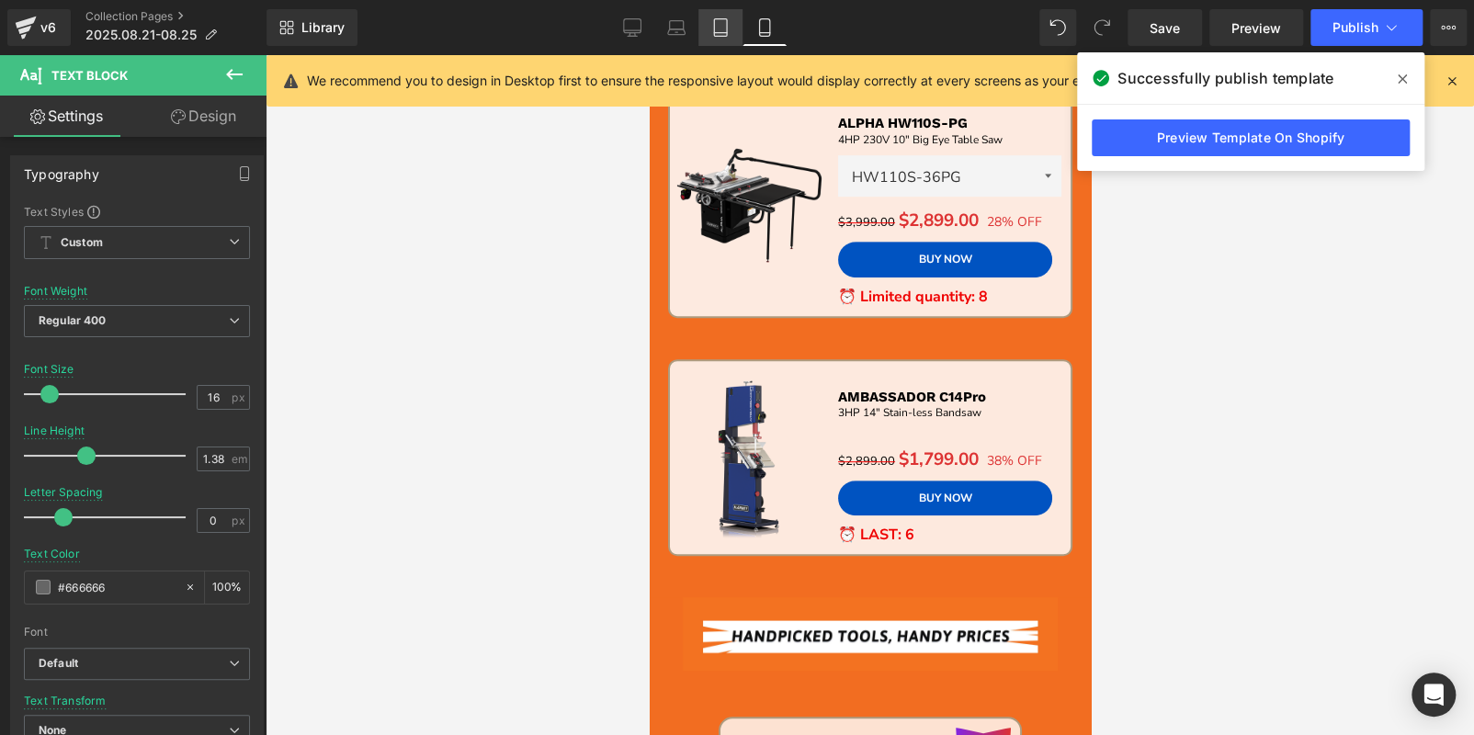
click at [726, 30] on icon at bounding box center [720, 27] width 13 height 17
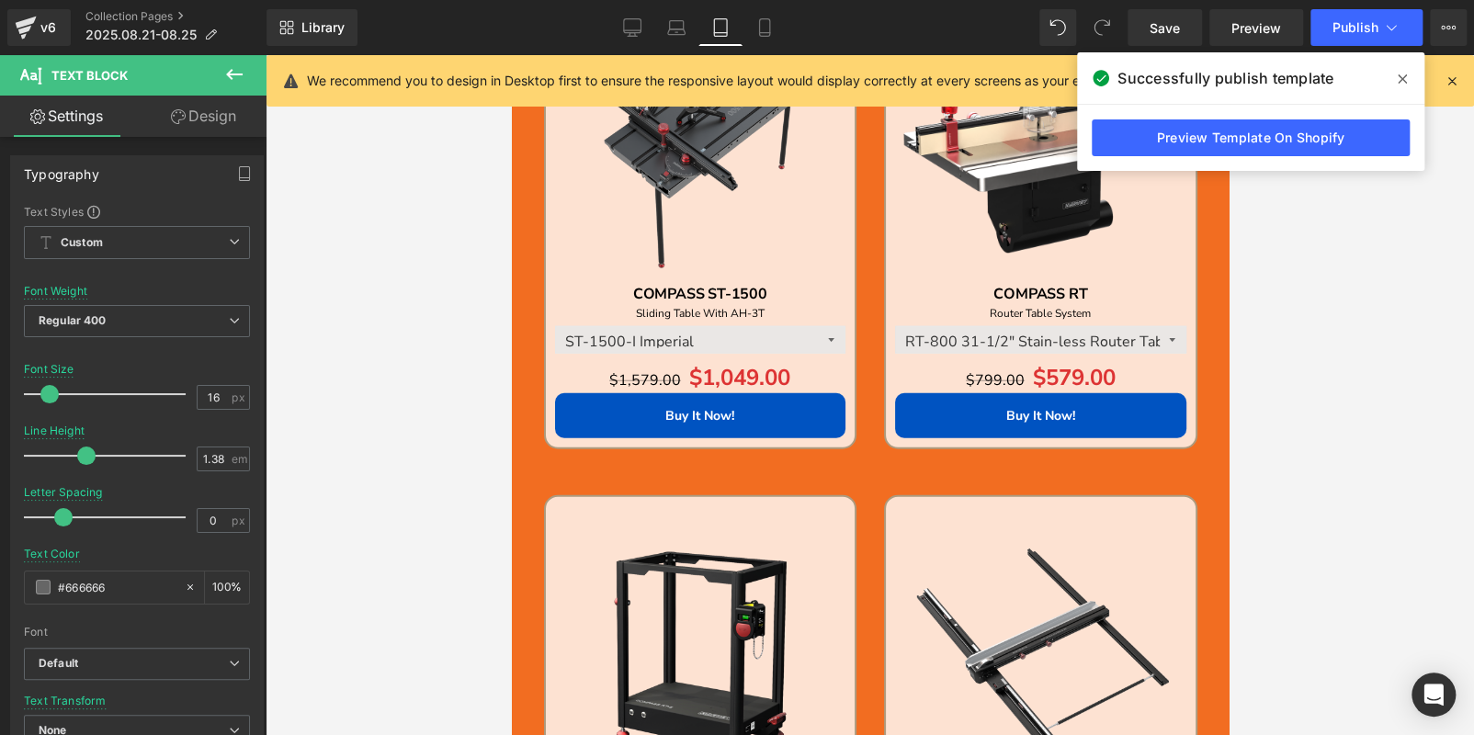
scroll to position [3248, 0]
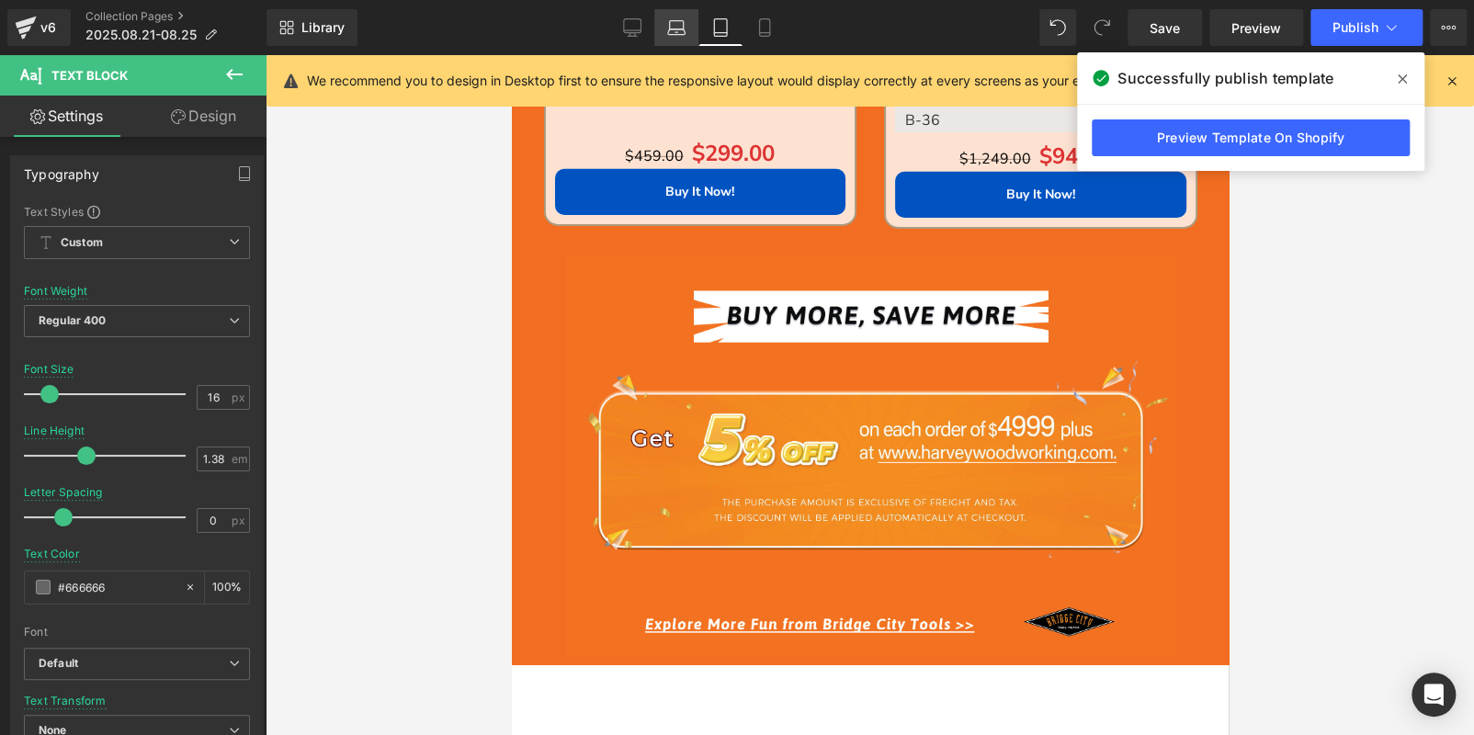
drag, startPoint x: 684, startPoint y: 40, endPoint x: 413, endPoint y: 198, distance: 313.0
click at [684, 40] on link "Laptop" at bounding box center [676, 27] width 44 height 37
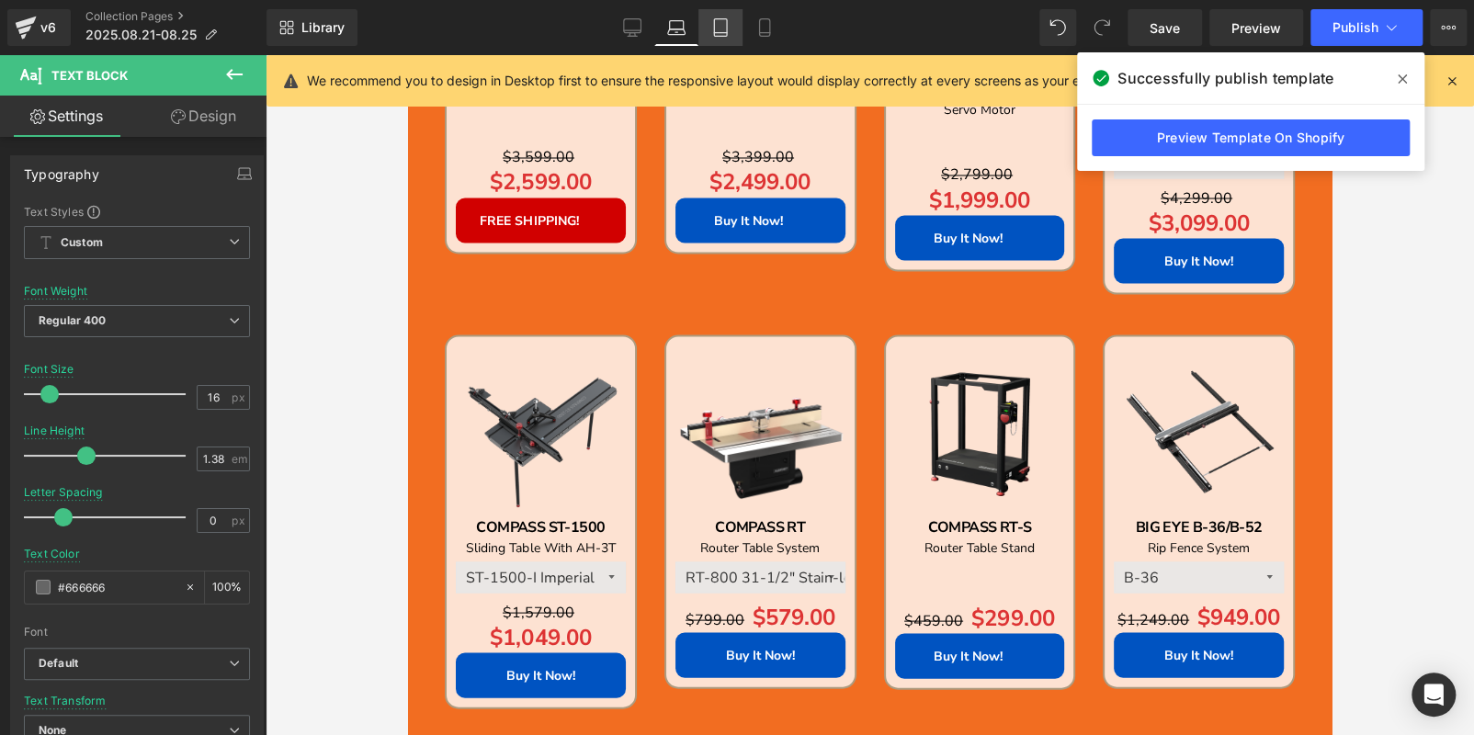
click at [716, 26] on icon at bounding box center [720, 27] width 18 height 18
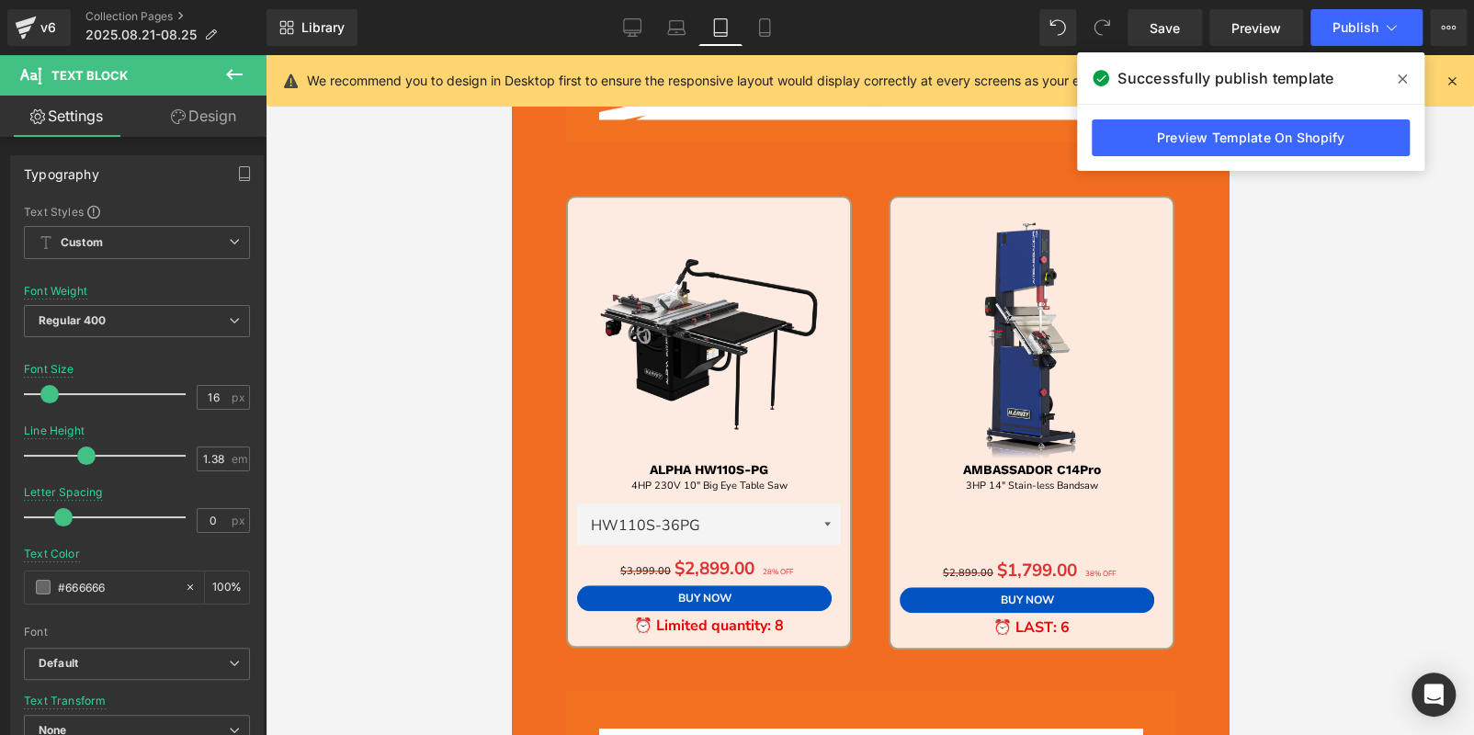
scroll to position [400, 0]
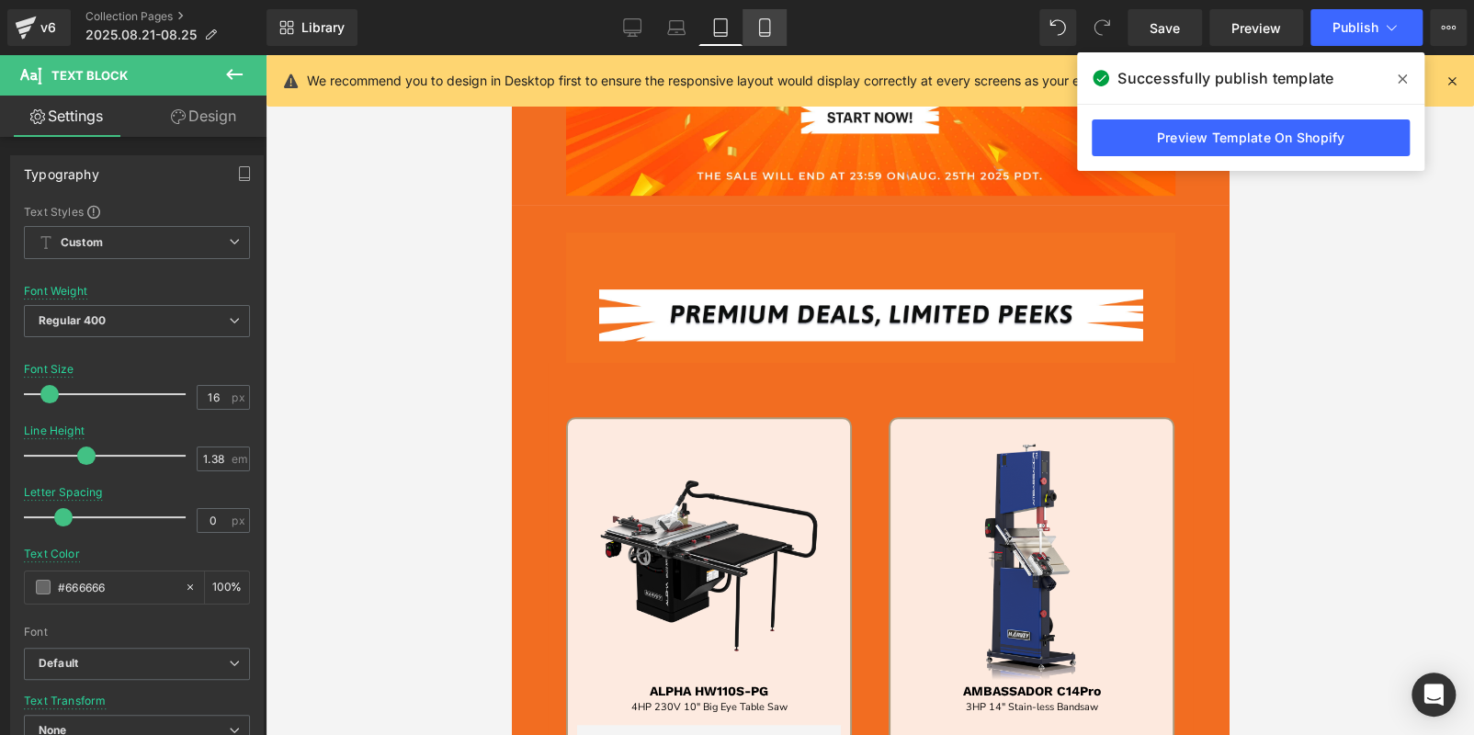
click at [760, 22] on icon at bounding box center [764, 27] width 18 height 18
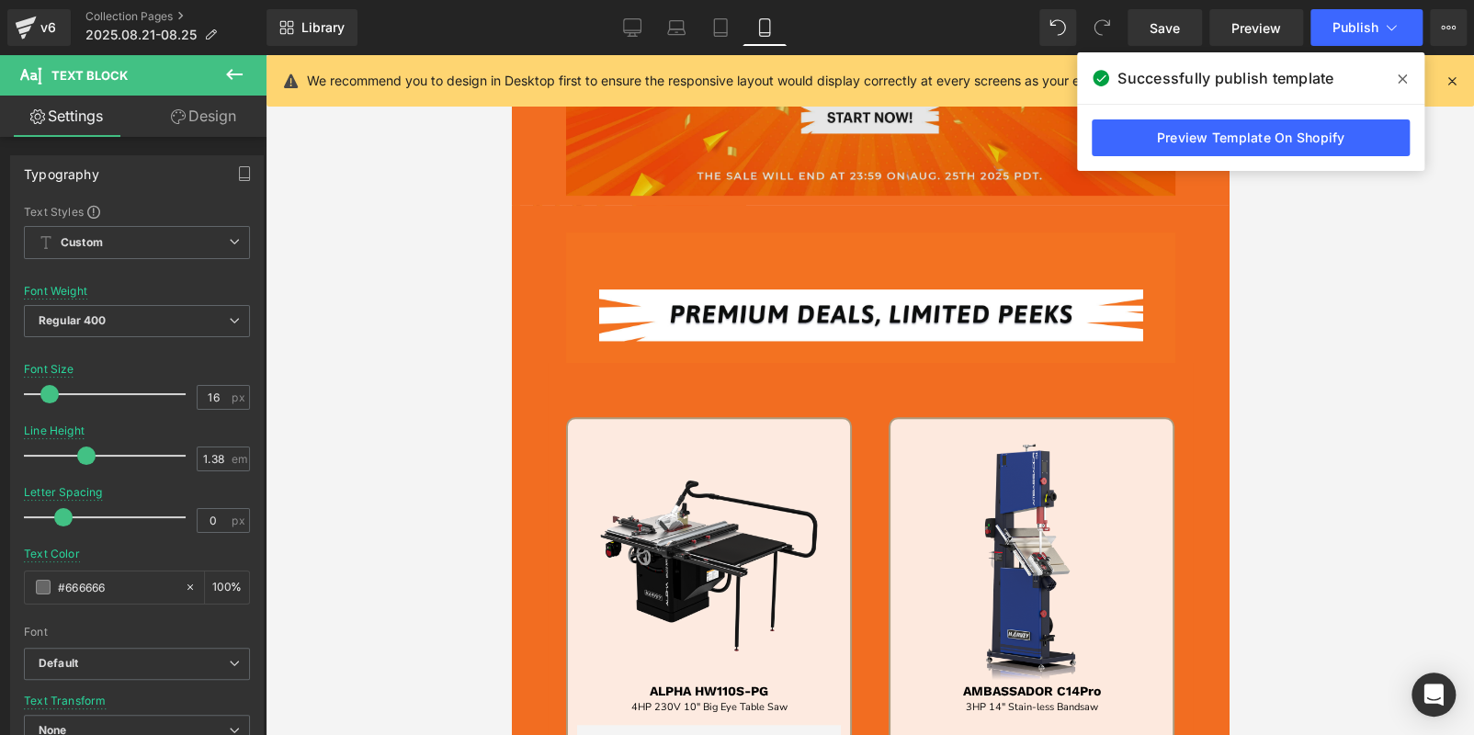
type input "100"
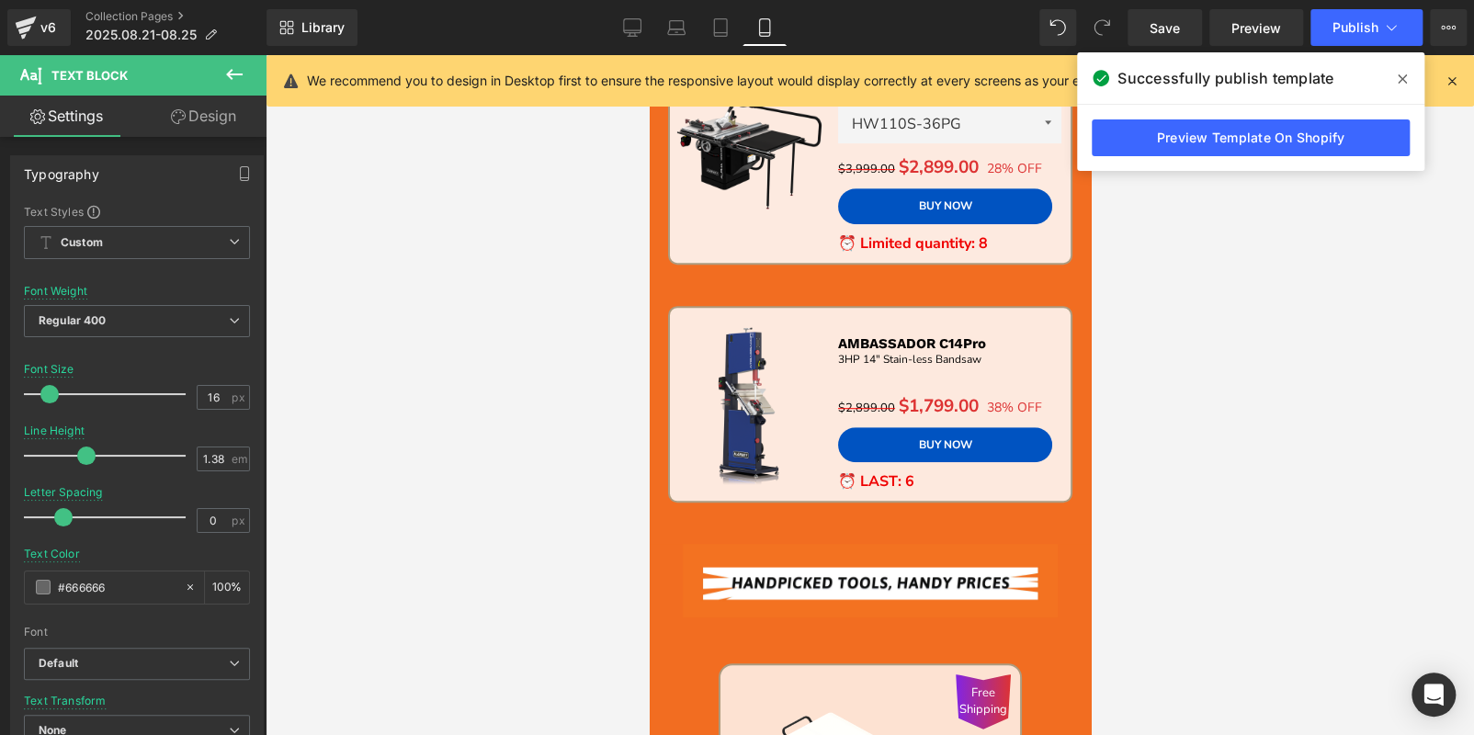
scroll to position [367, 0]
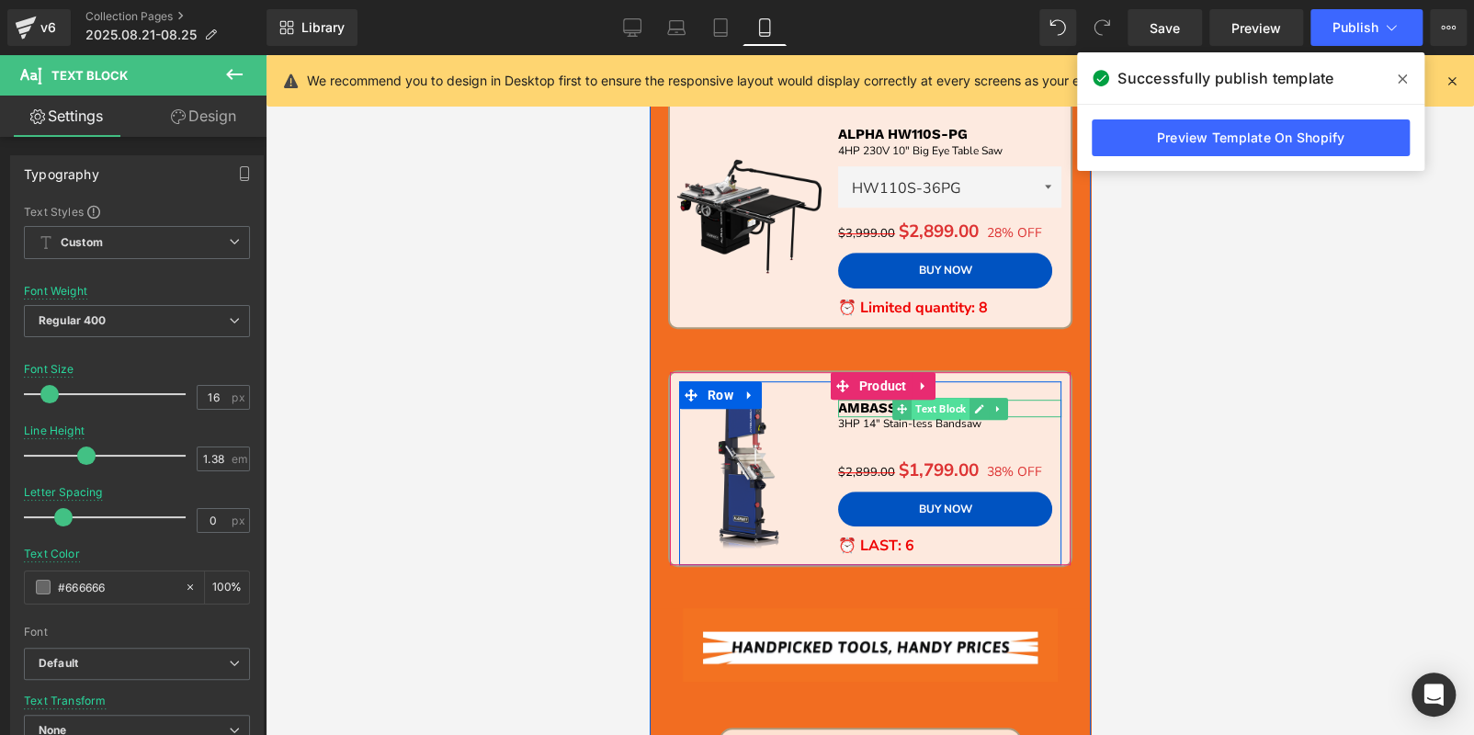
click at [946, 399] on span "Text Block" at bounding box center [940, 409] width 58 height 22
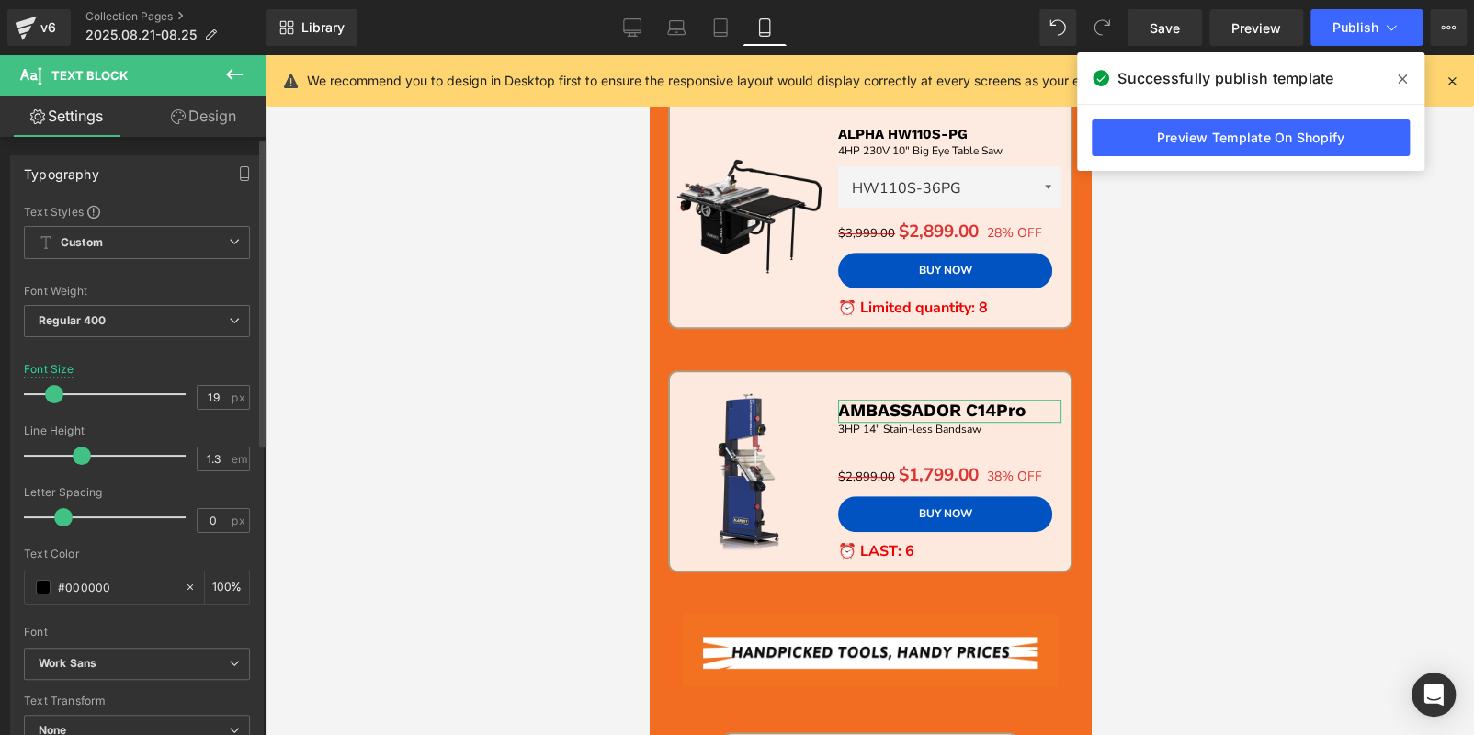
type input "20"
click at [59, 385] on span at bounding box center [56, 394] width 18 height 18
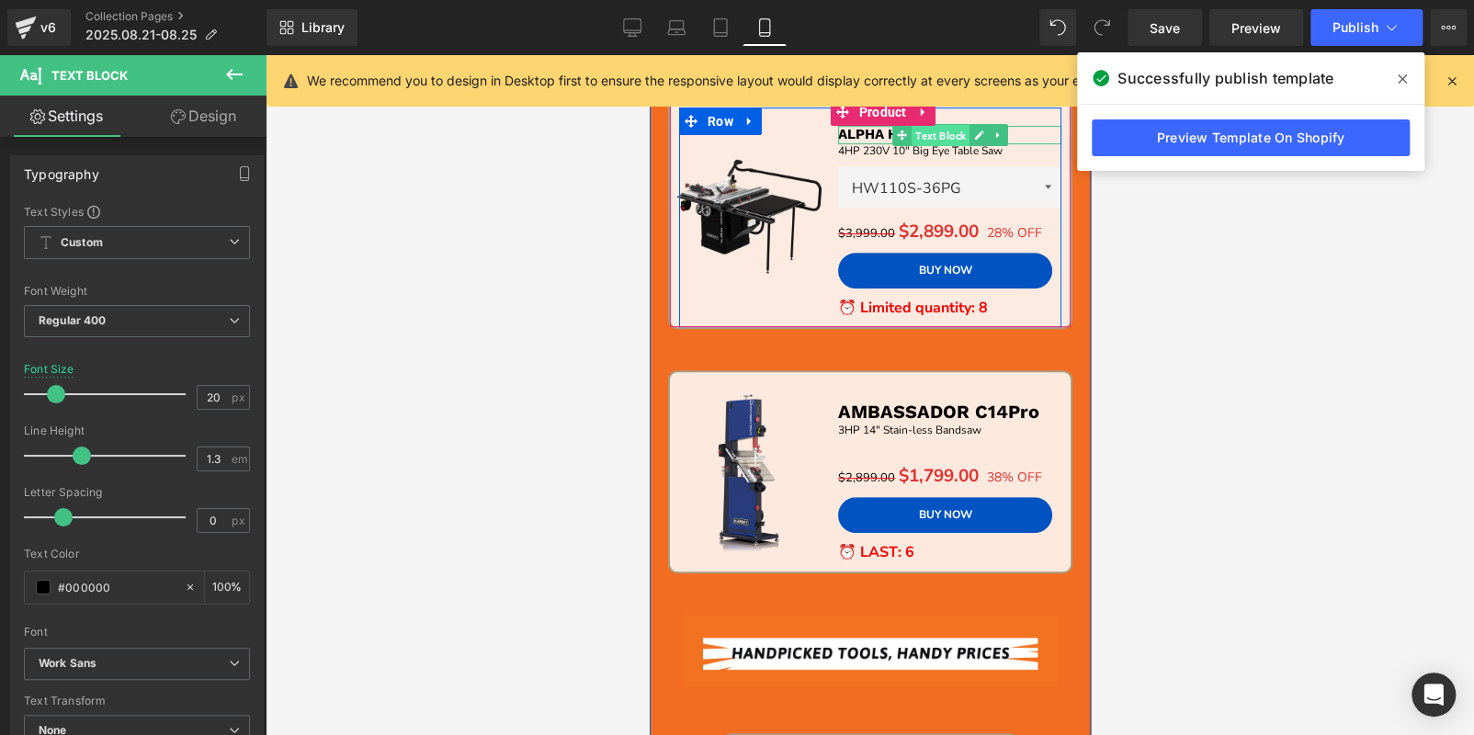
click at [936, 132] on span "Text Block" at bounding box center [940, 136] width 58 height 22
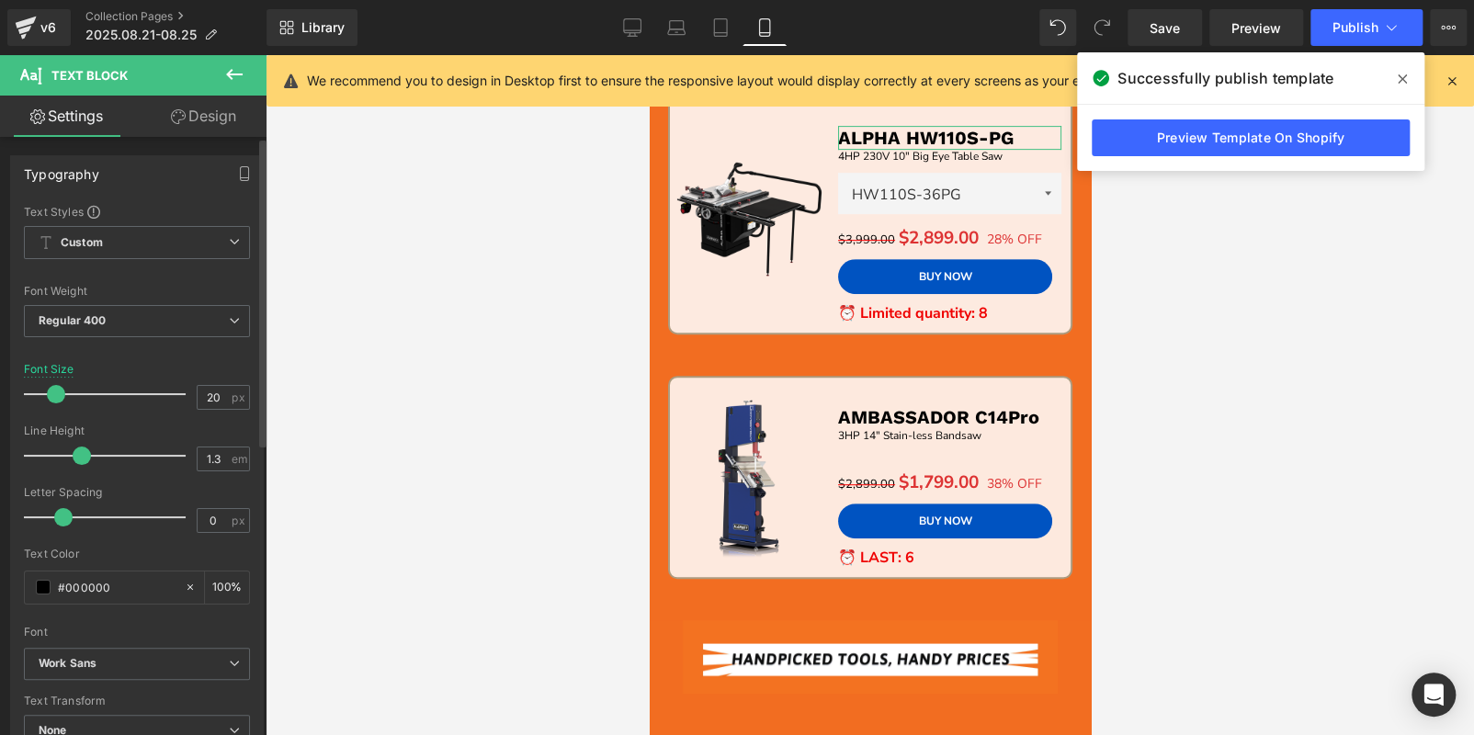
click at [59, 392] on span at bounding box center [56, 394] width 18 height 18
click at [646, 32] on link "Desktop" at bounding box center [632, 27] width 44 height 37
type input "25"
type input "100"
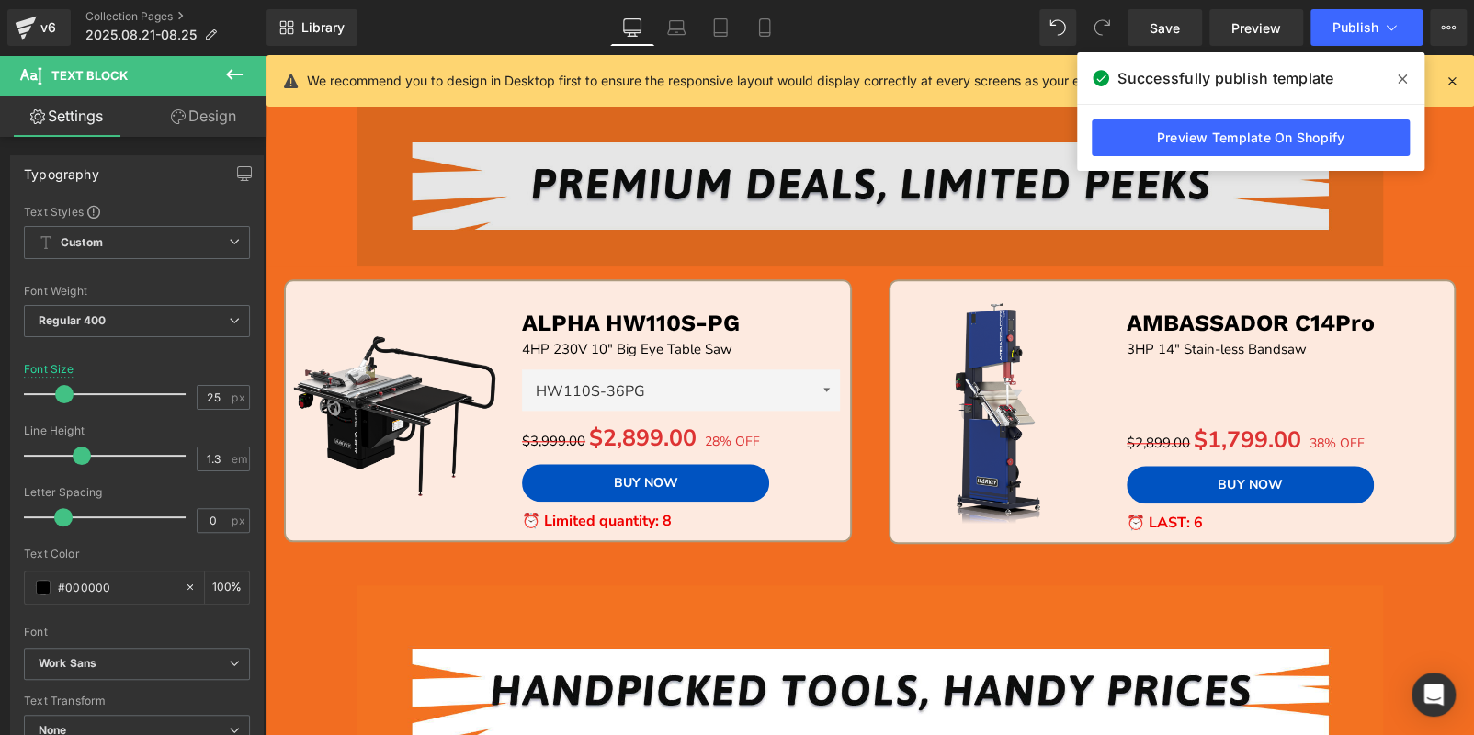
scroll to position [804, 0]
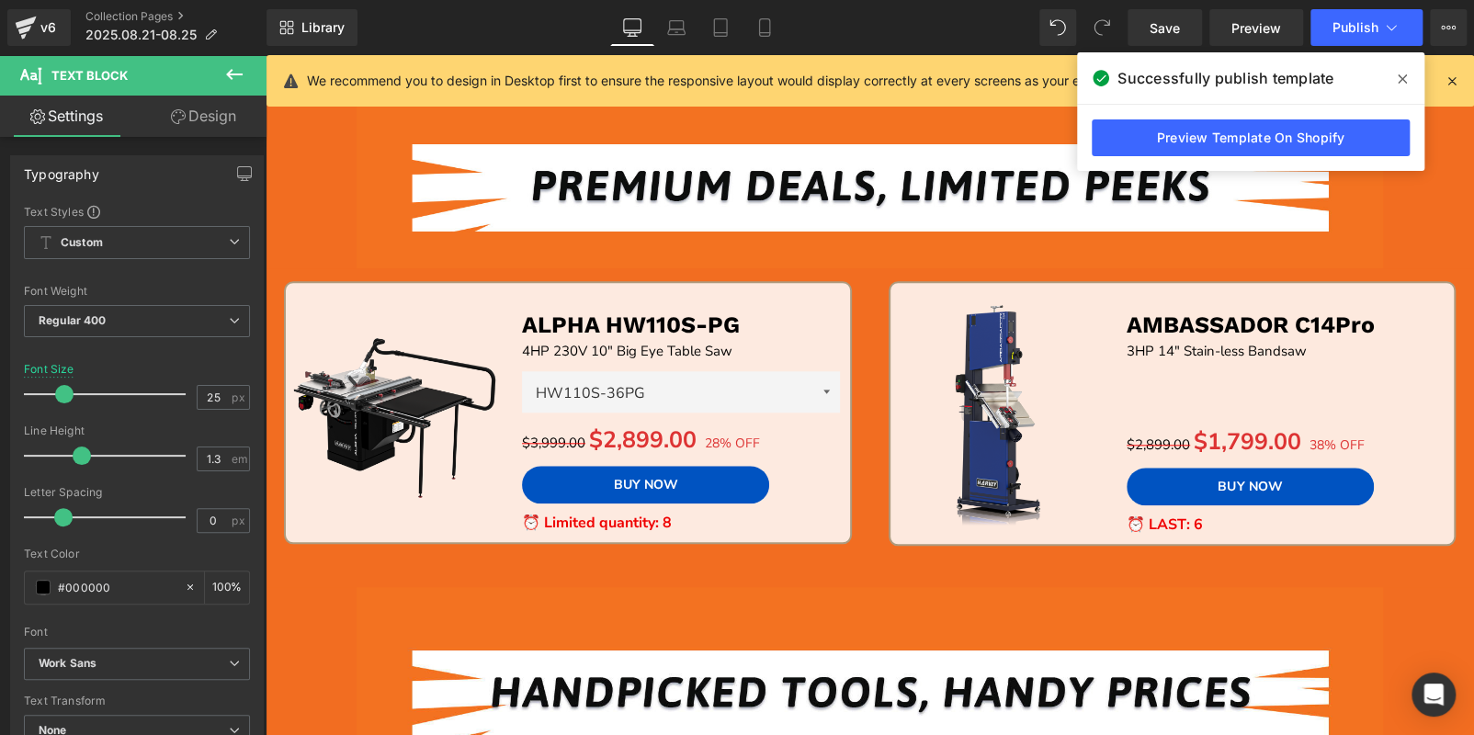
drag, startPoint x: 770, startPoint y: 30, endPoint x: 793, endPoint y: 64, distance: 41.0
click at [770, 30] on icon at bounding box center [764, 27] width 18 height 18
type input "20"
type input "100"
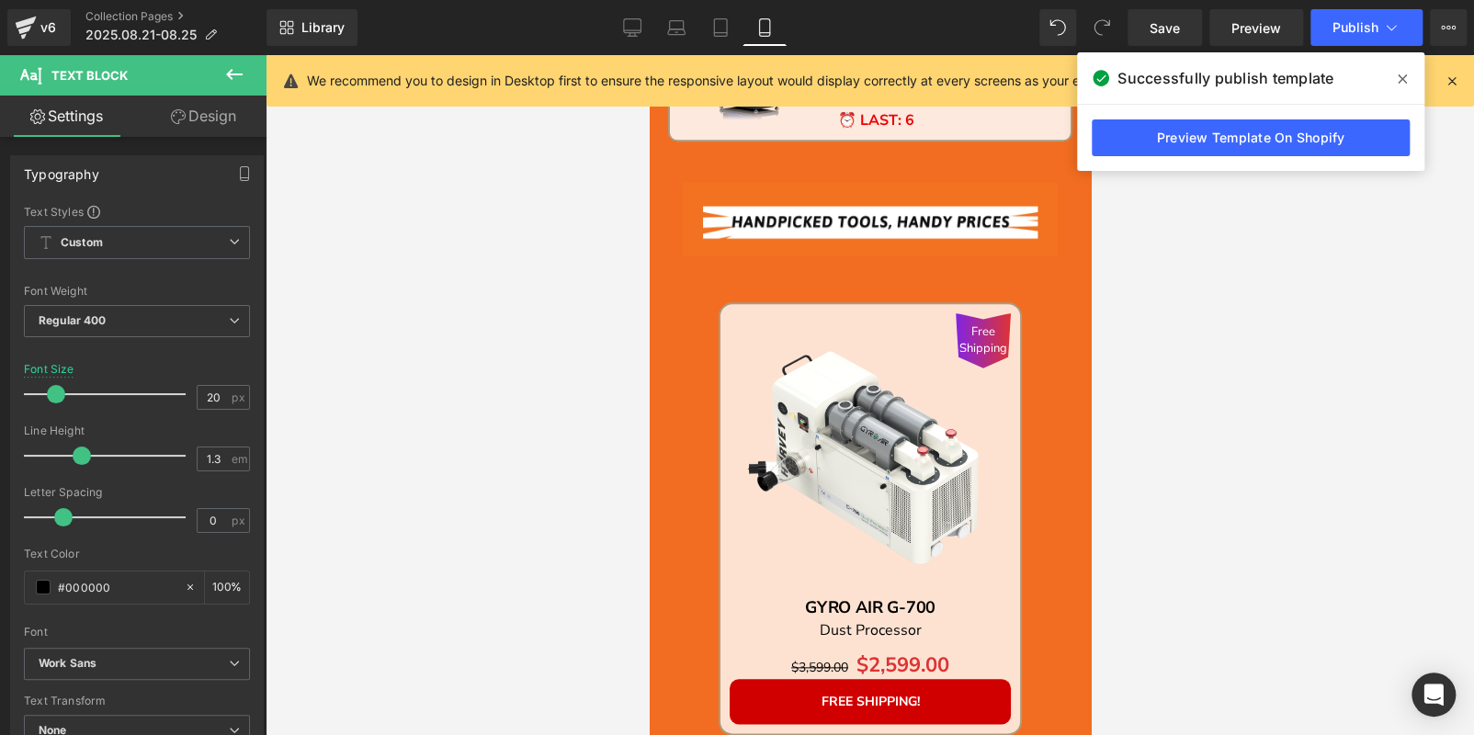
scroll to position [183, 0]
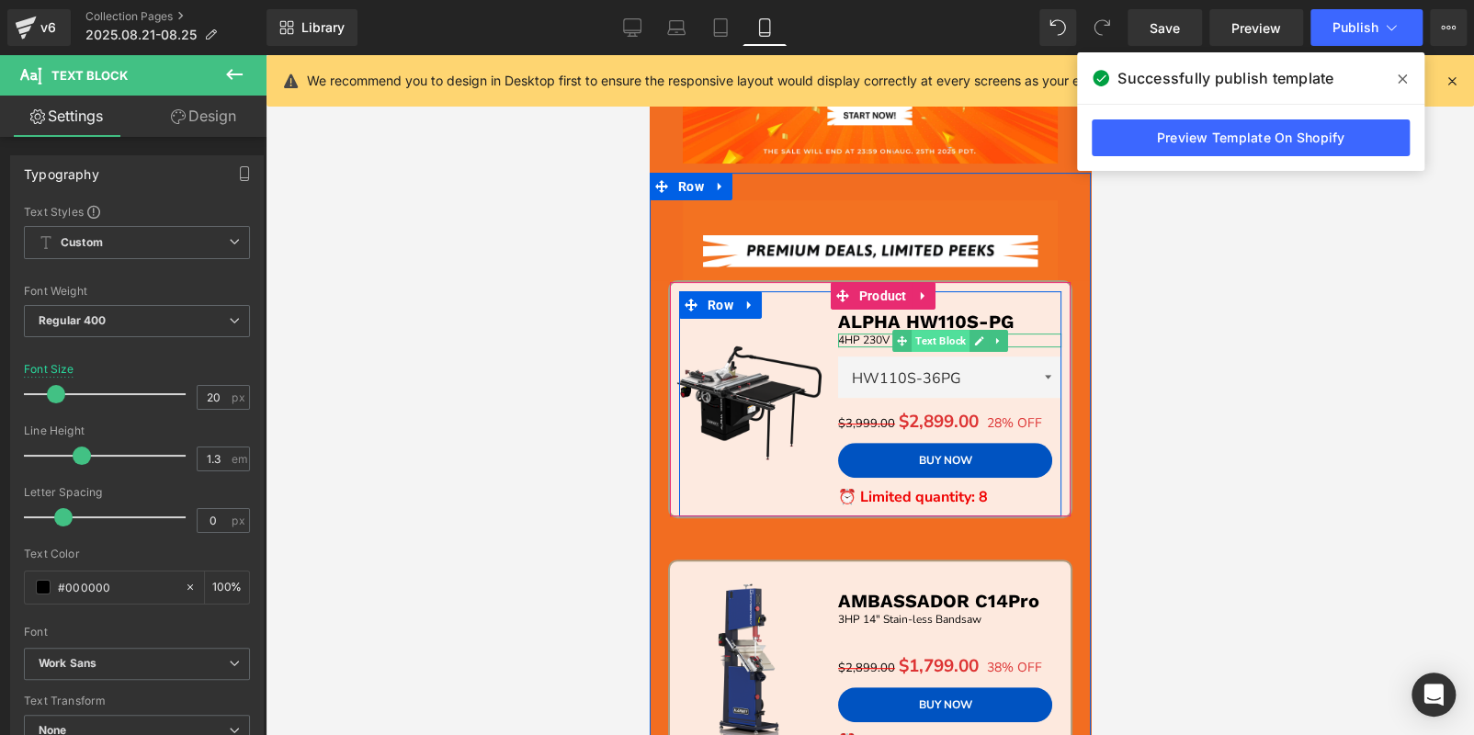
click at [927, 335] on span "Text Block" at bounding box center [940, 341] width 58 height 22
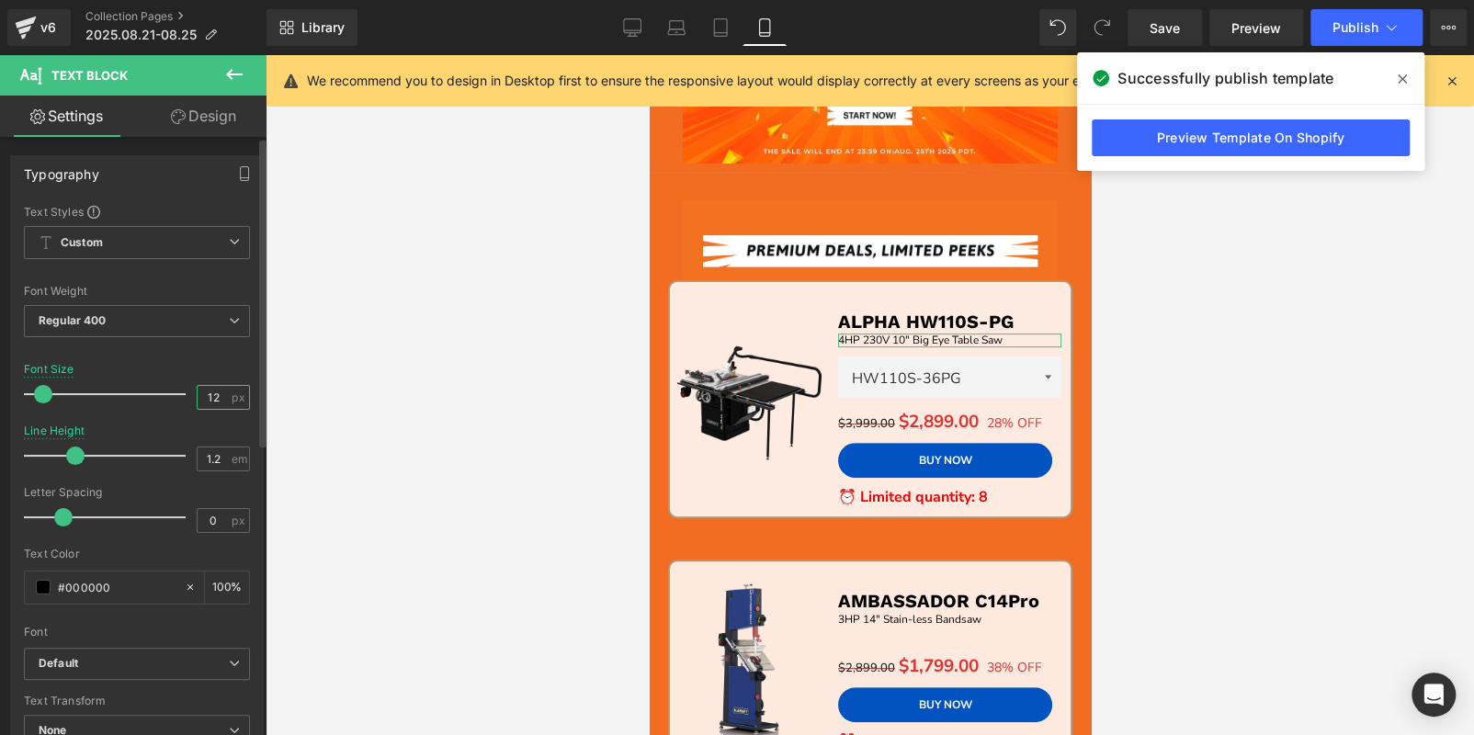
click at [204, 394] on input "12" at bounding box center [214, 397] width 32 height 23
type input "15"
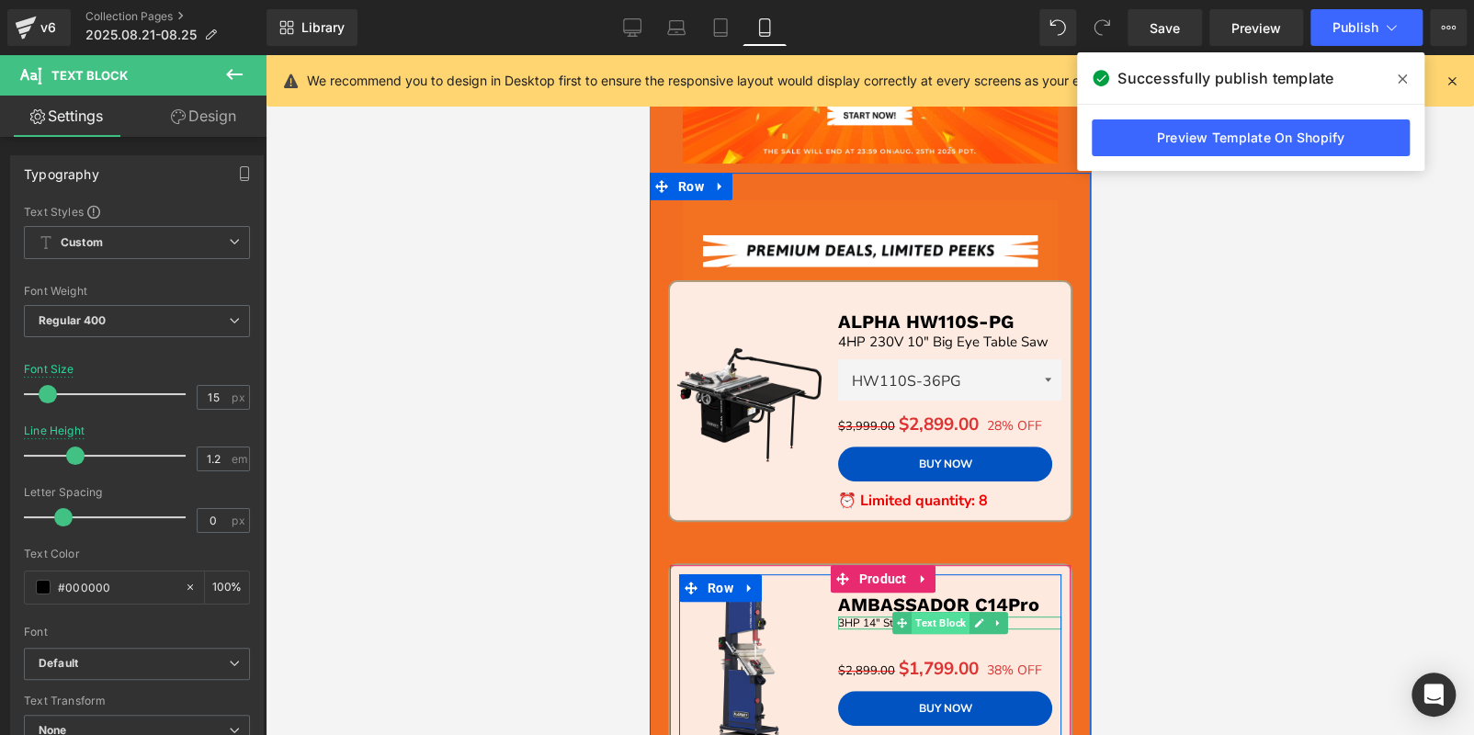
click at [932, 617] on span "Text Block" at bounding box center [940, 623] width 58 height 22
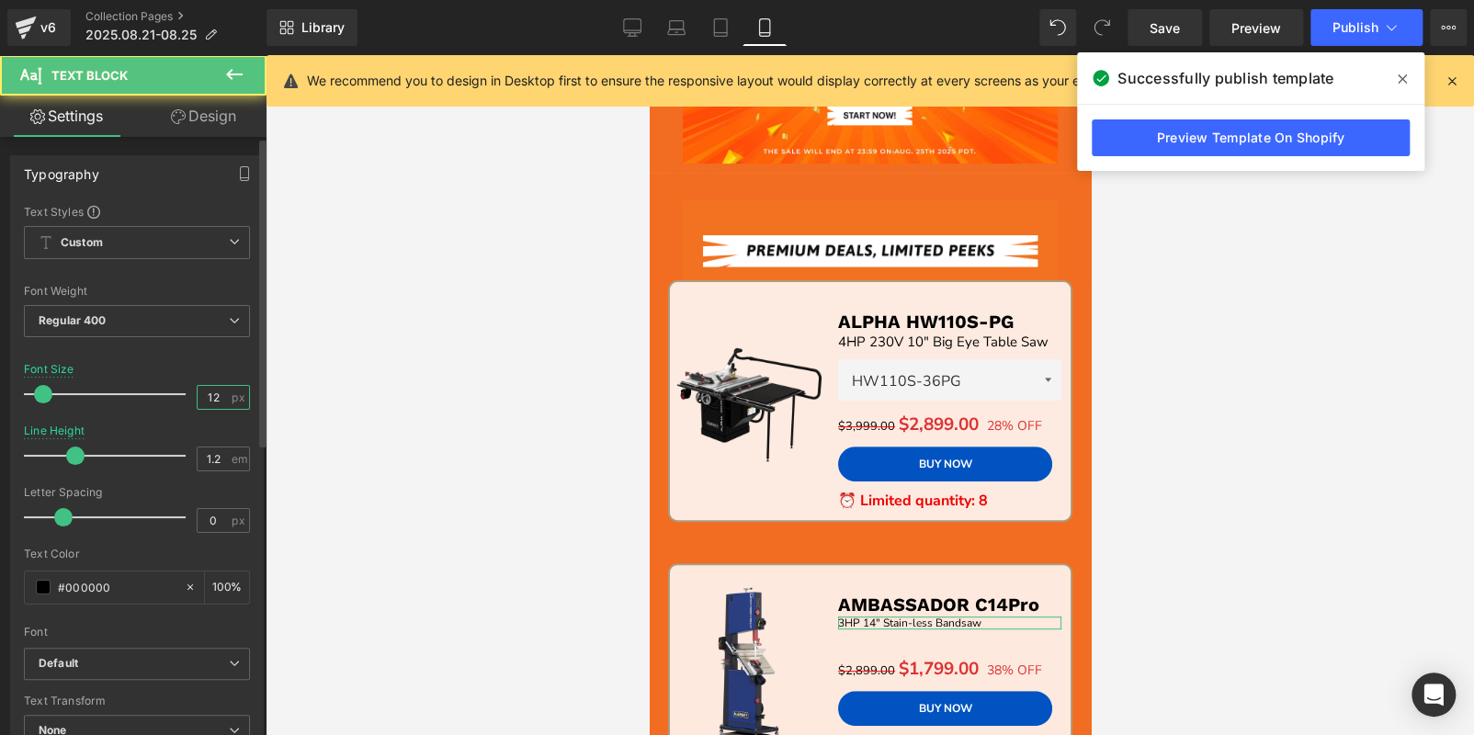
click at [213, 391] on input "12" at bounding box center [214, 397] width 32 height 23
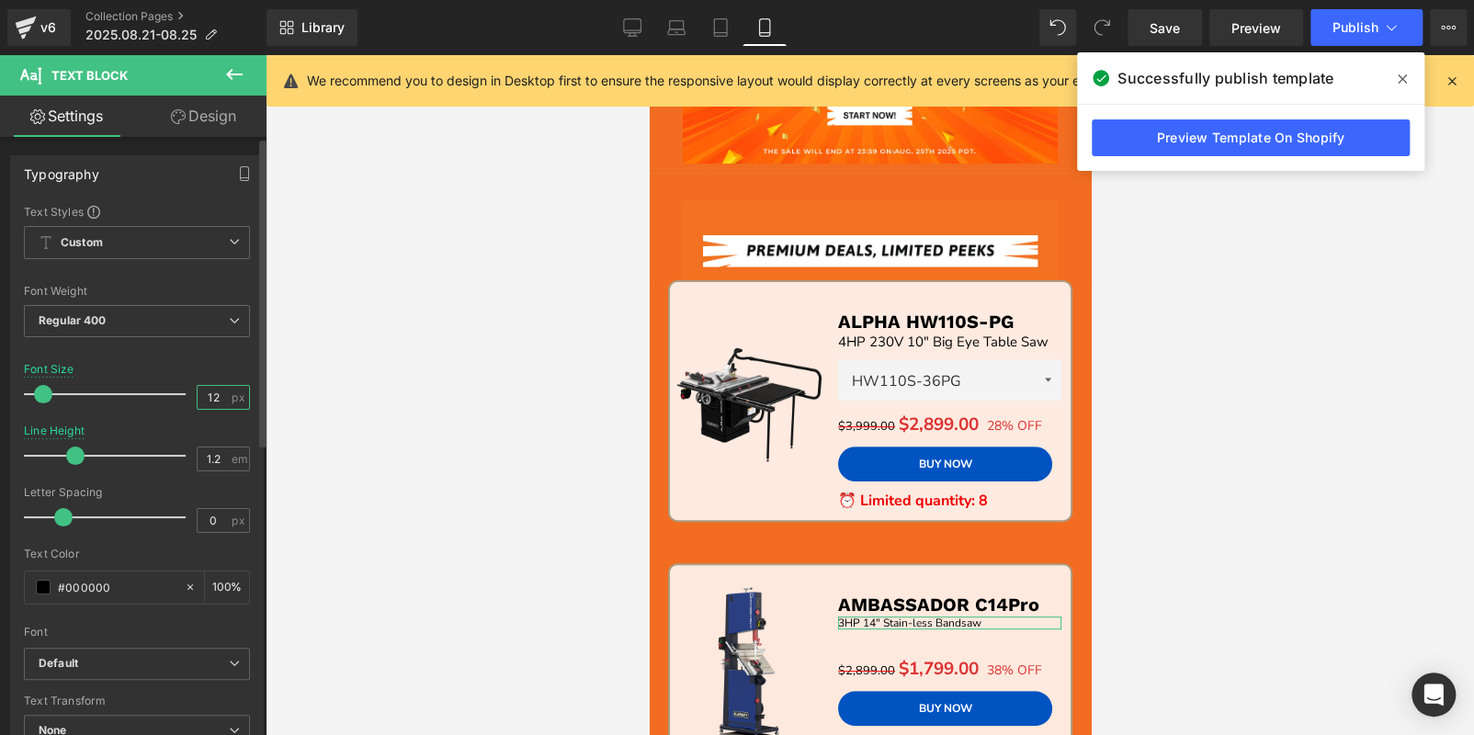
click at [213, 391] on input "12" at bounding box center [214, 397] width 32 height 23
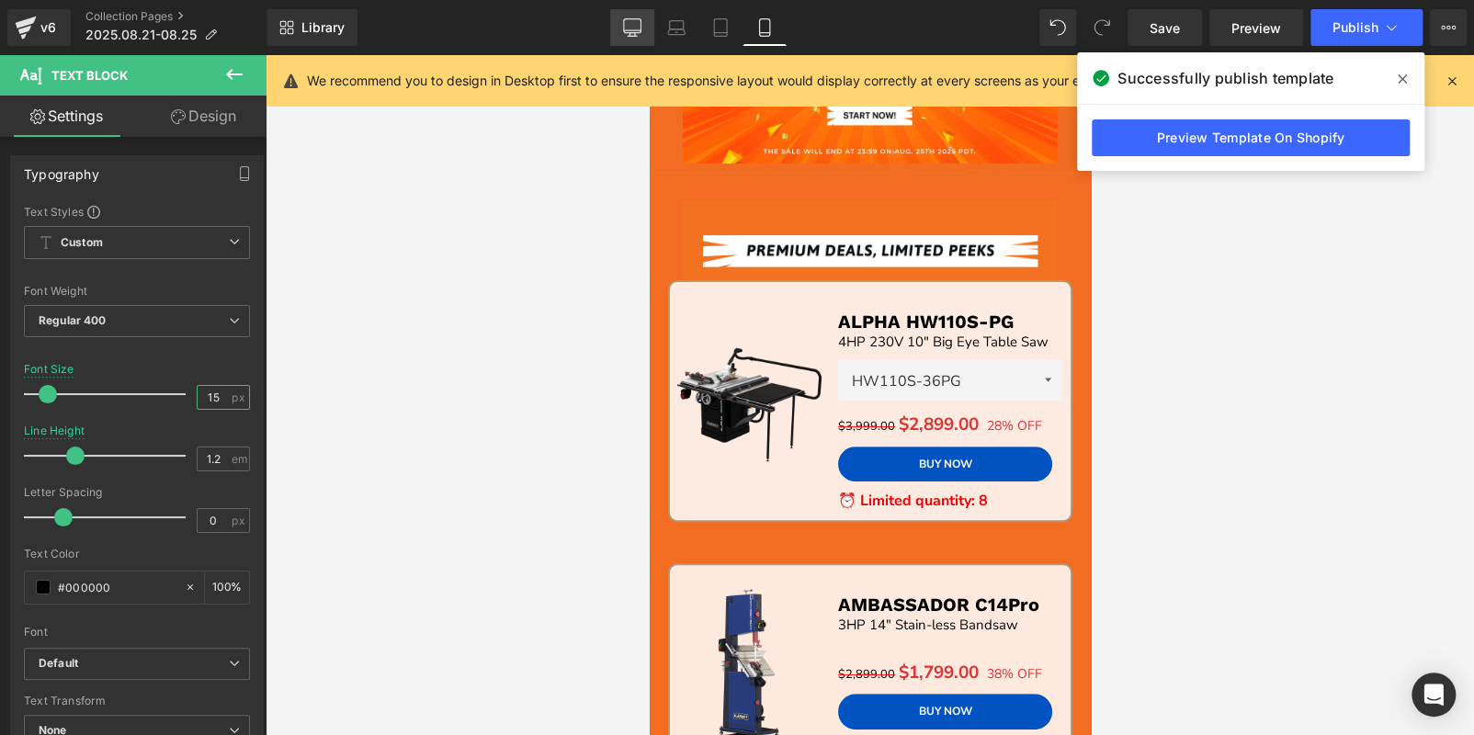
type input "15"
click at [630, 17] on link "Desktop" at bounding box center [632, 27] width 44 height 37
type input "1.6"
type input "100"
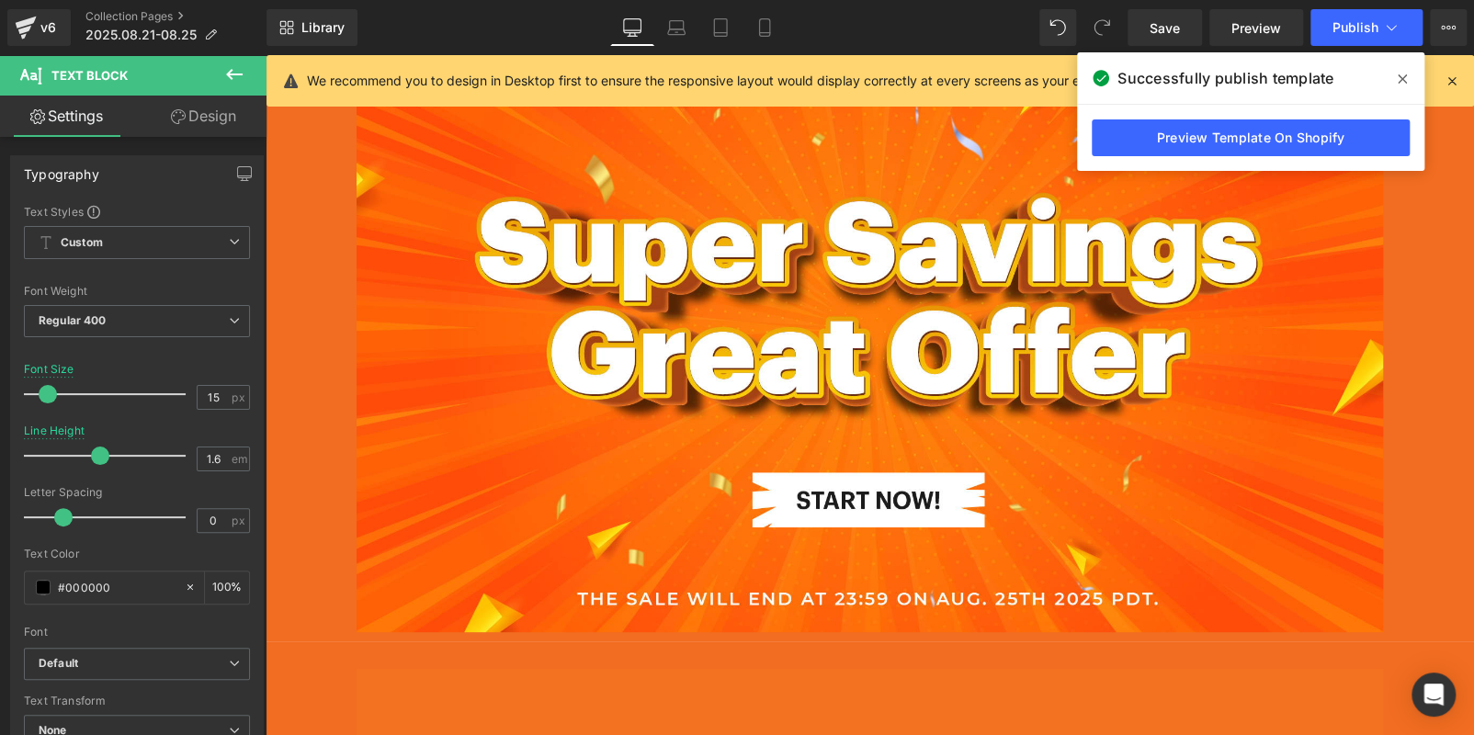
scroll to position [528, 0]
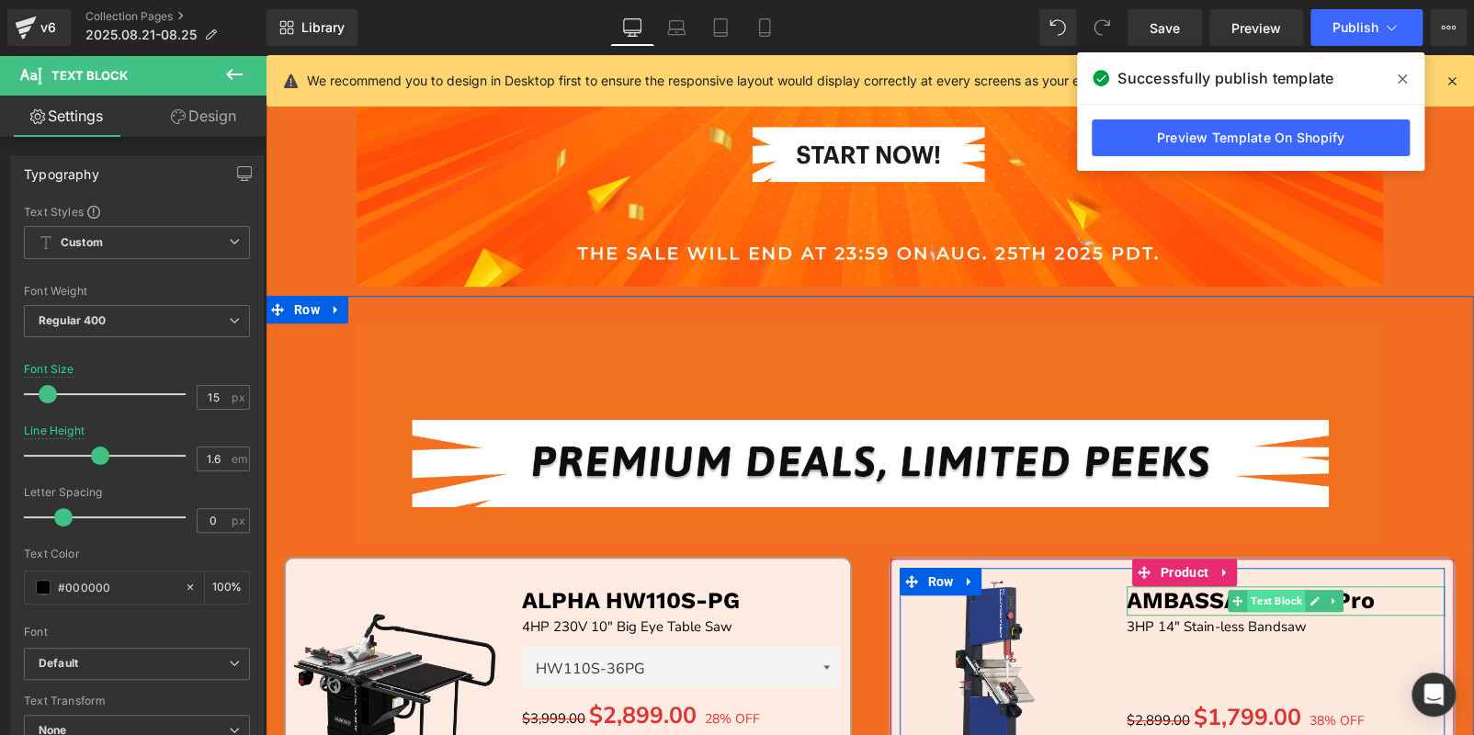
click at [1257, 605] on span "Text Block" at bounding box center [1276, 601] width 58 height 22
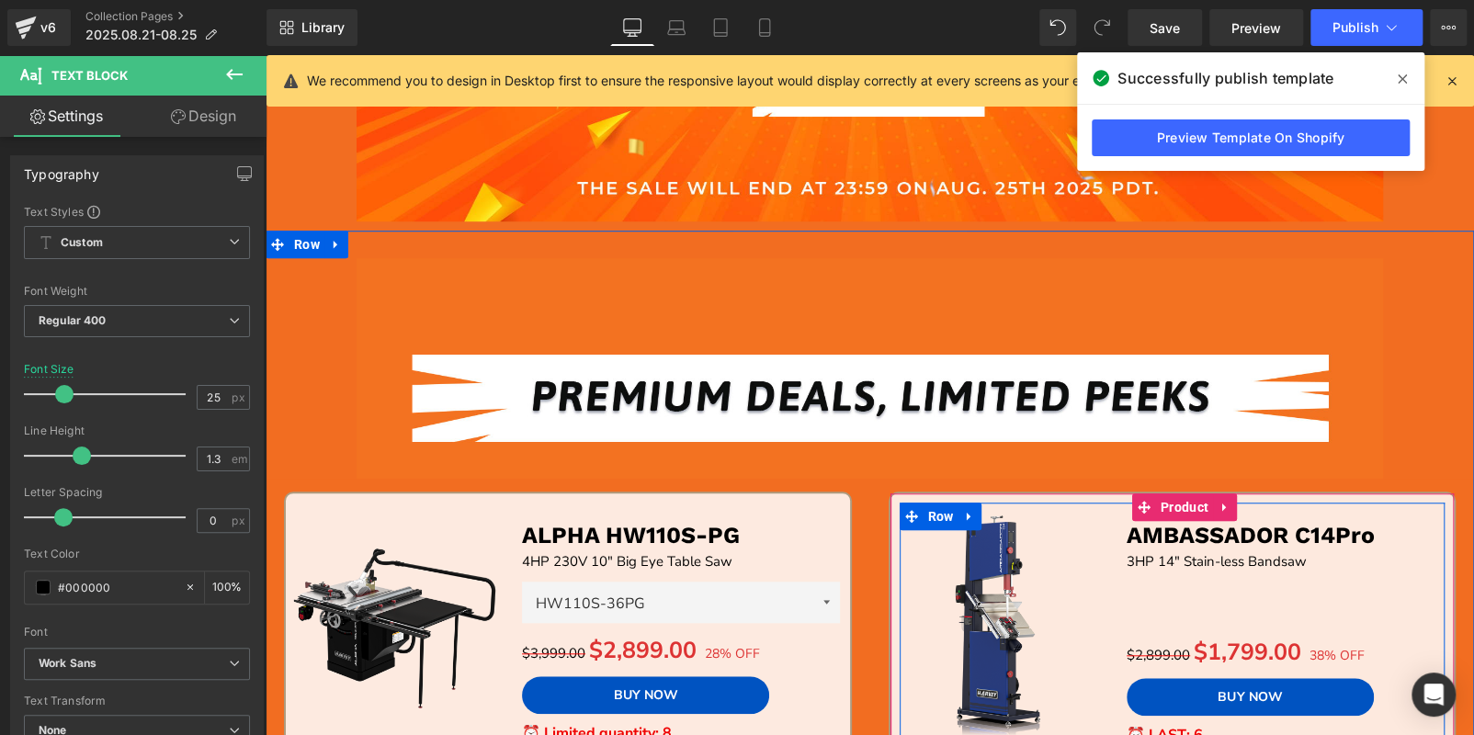
scroll to position [619, 0]
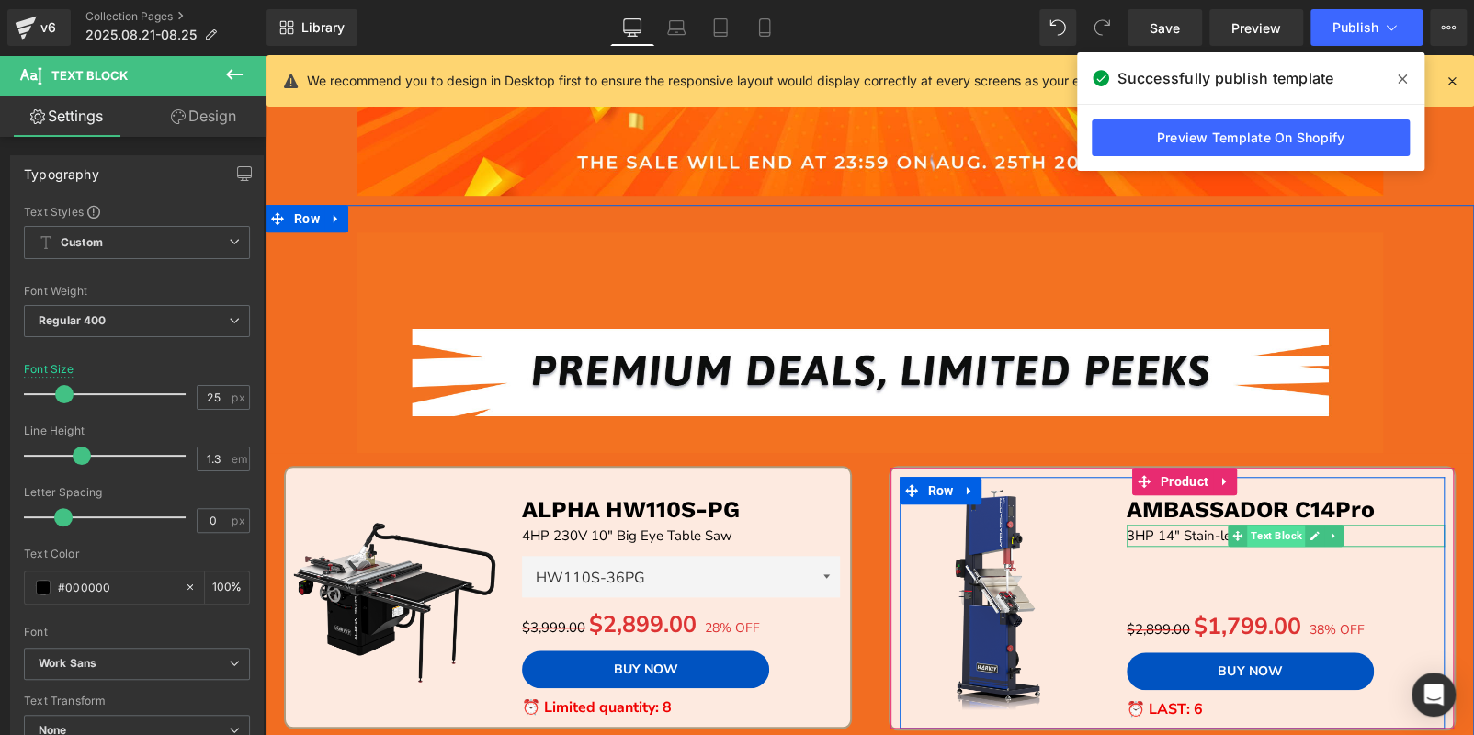
click at [1260, 537] on span "Text Block" at bounding box center [1276, 536] width 58 height 22
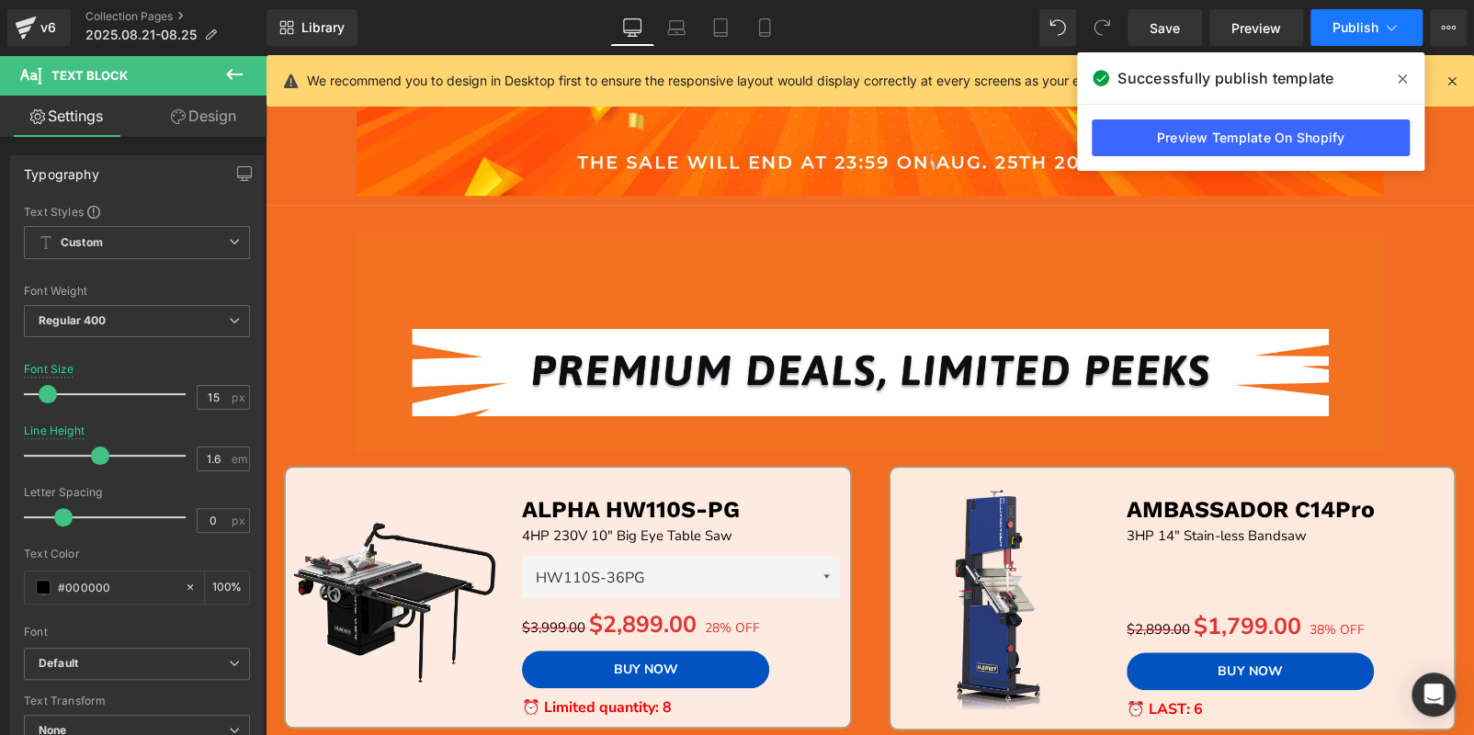
click at [1332, 30] on span "Publish" at bounding box center [1355, 27] width 46 height 15
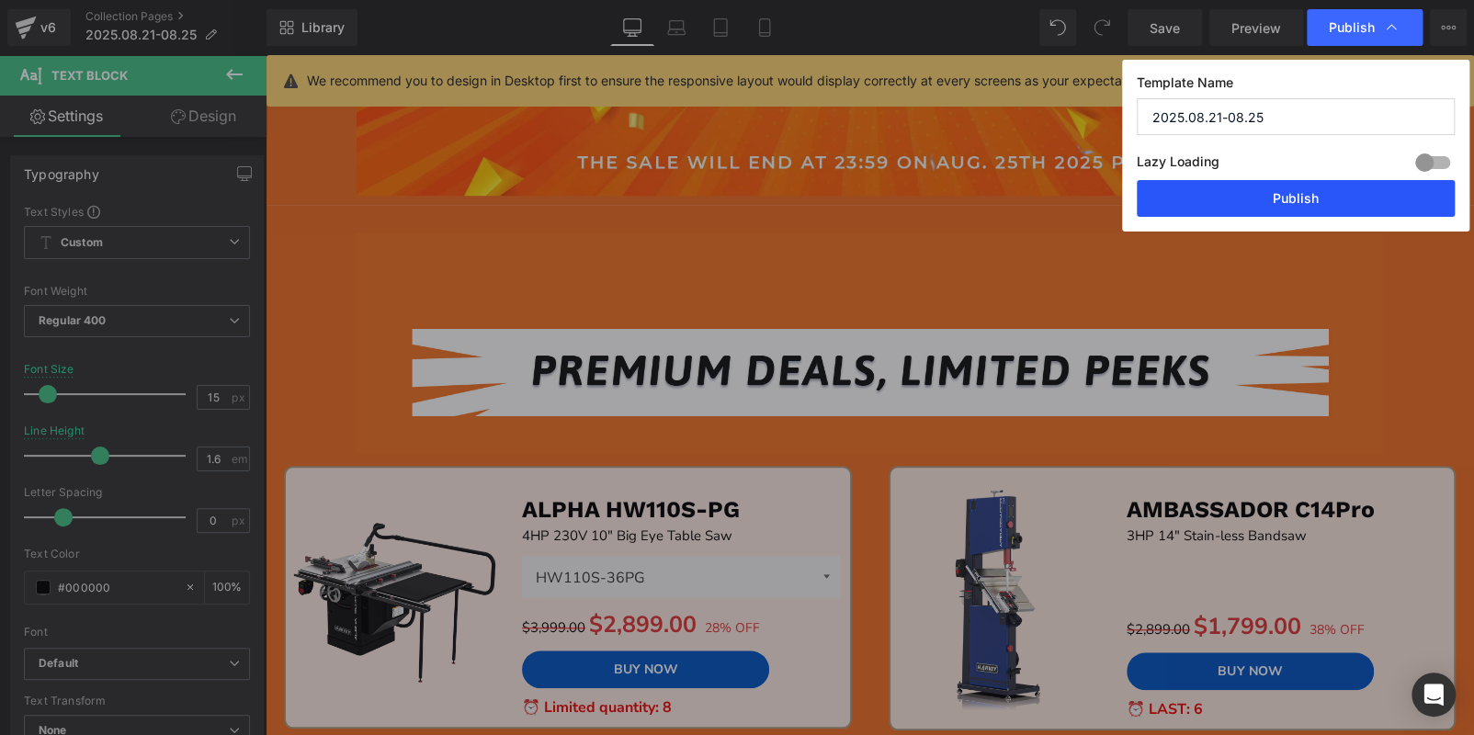
click at [1248, 198] on button "Publish" at bounding box center [1296, 198] width 318 height 37
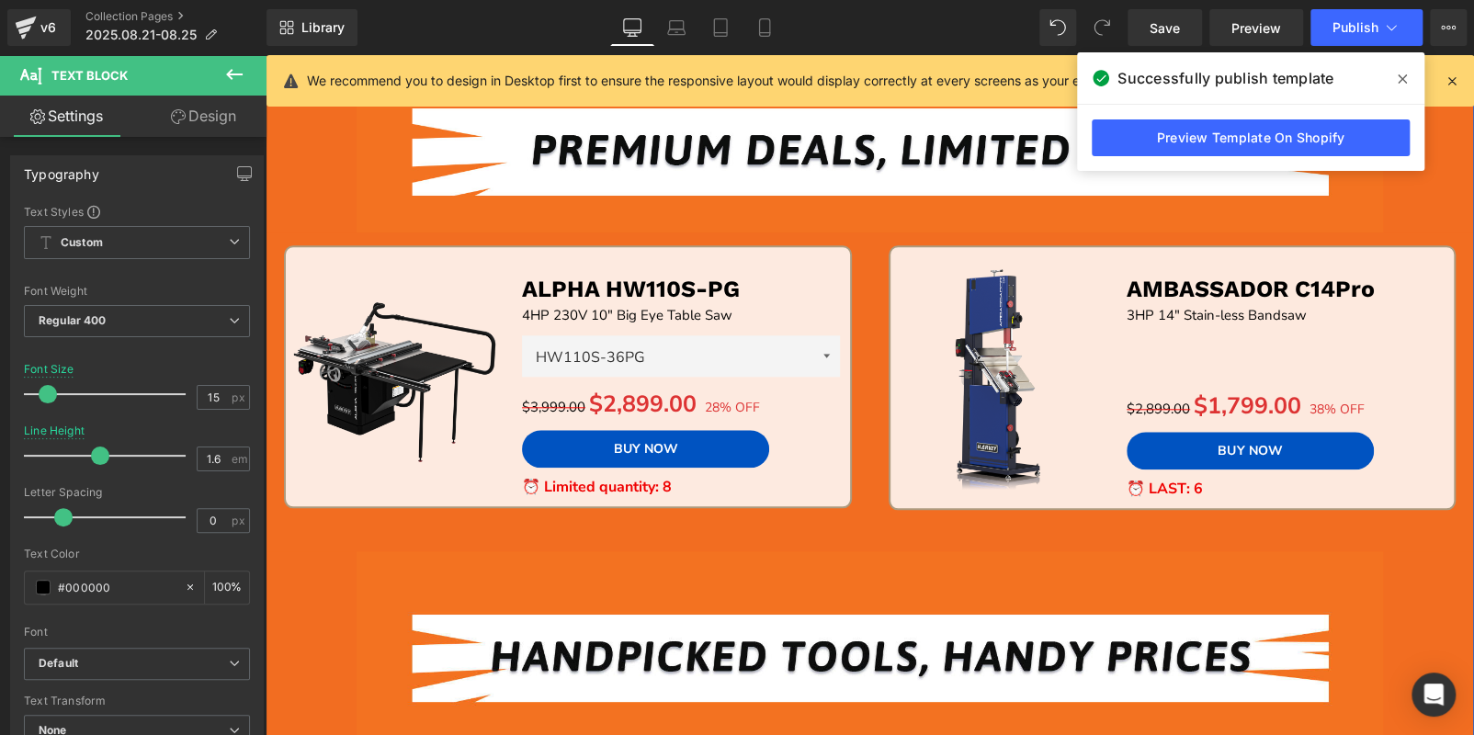
scroll to position [843, 0]
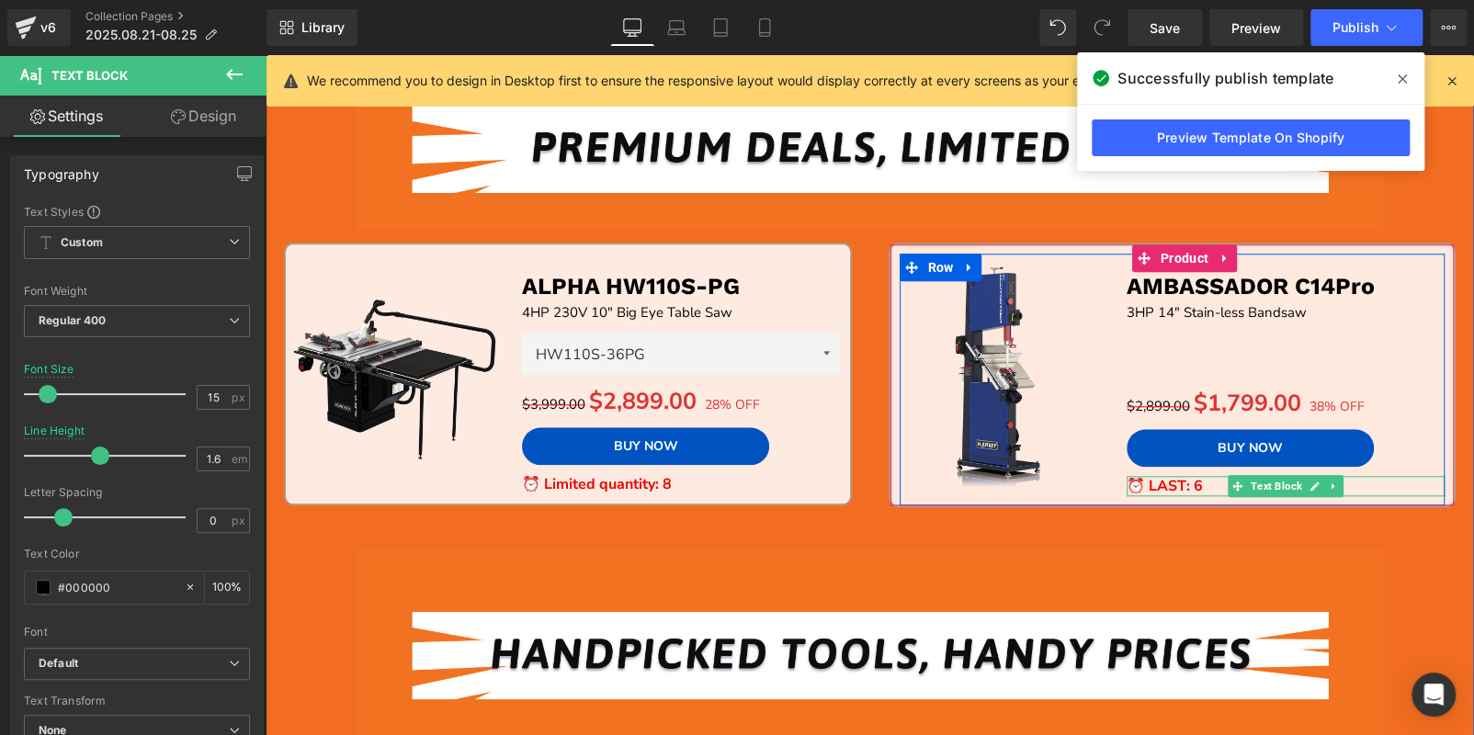
click at [1135, 485] on strong "⏰ LAST: 6" at bounding box center [1164, 486] width 76 height 20
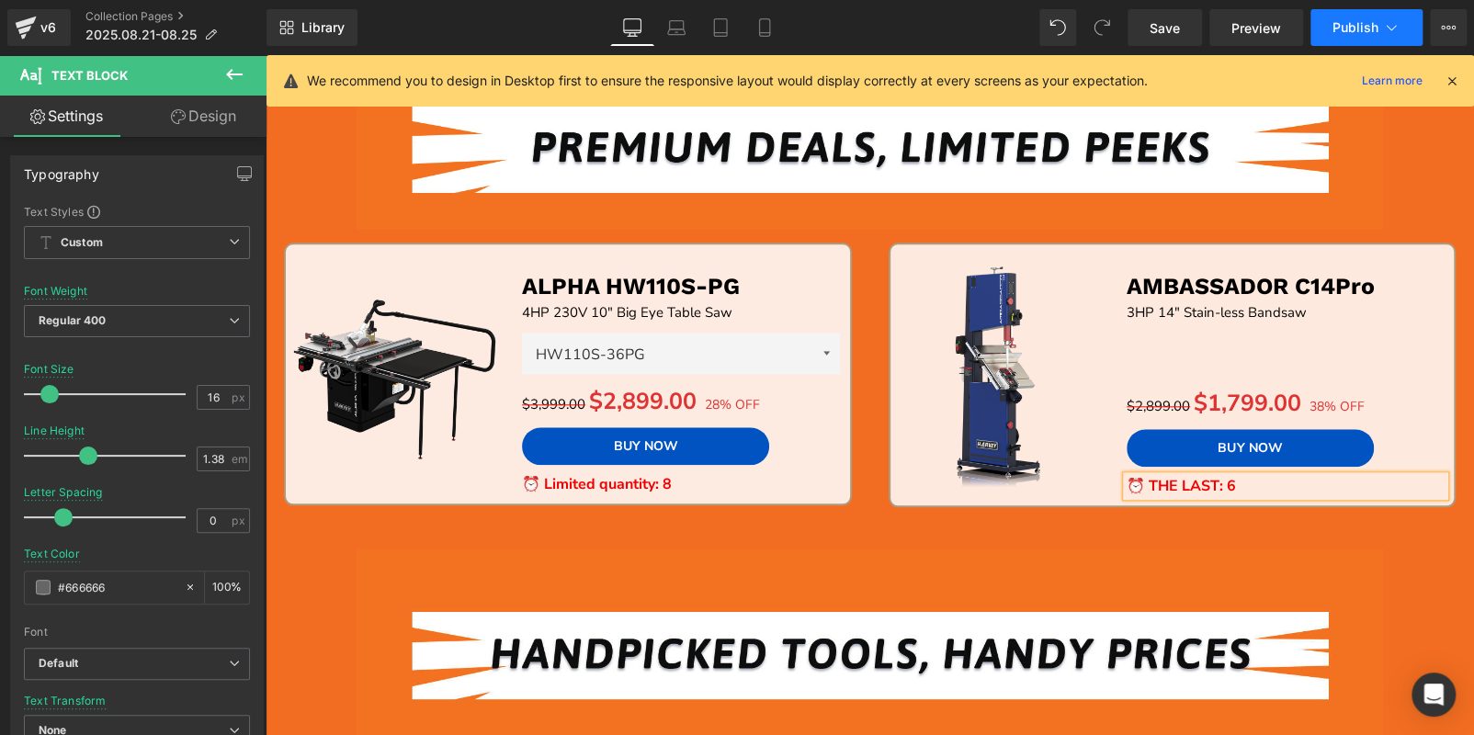
click at [1363, 11] on button "Publish" at bounding box center [1366, 27] width 112 height 37
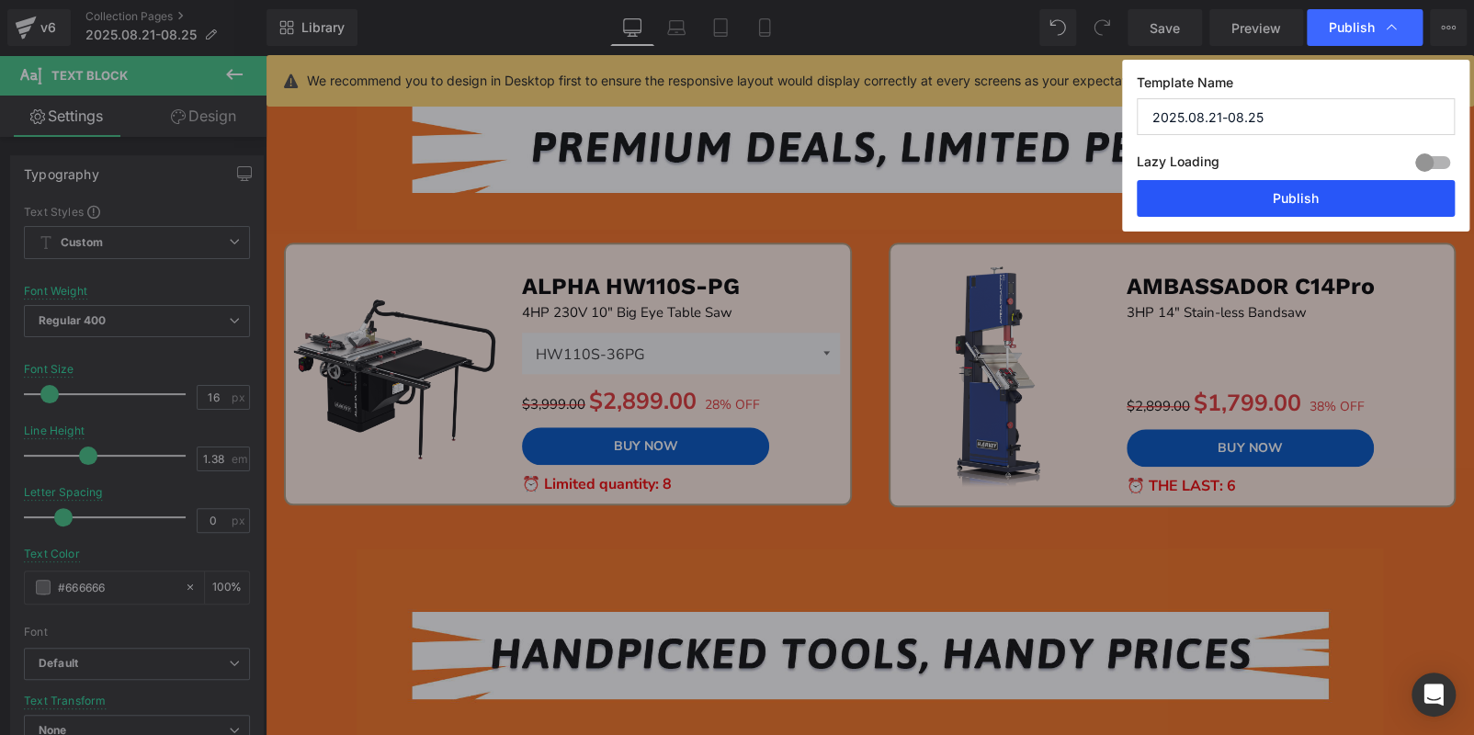
drag, startPoint x: 1355, startPoint y: 197, endPoint x: 1044, endPoint y: 298, distance: 327.5
click at [1355, 197] on button "Publish" at bounding box center [1296, 198] width 318 height 37
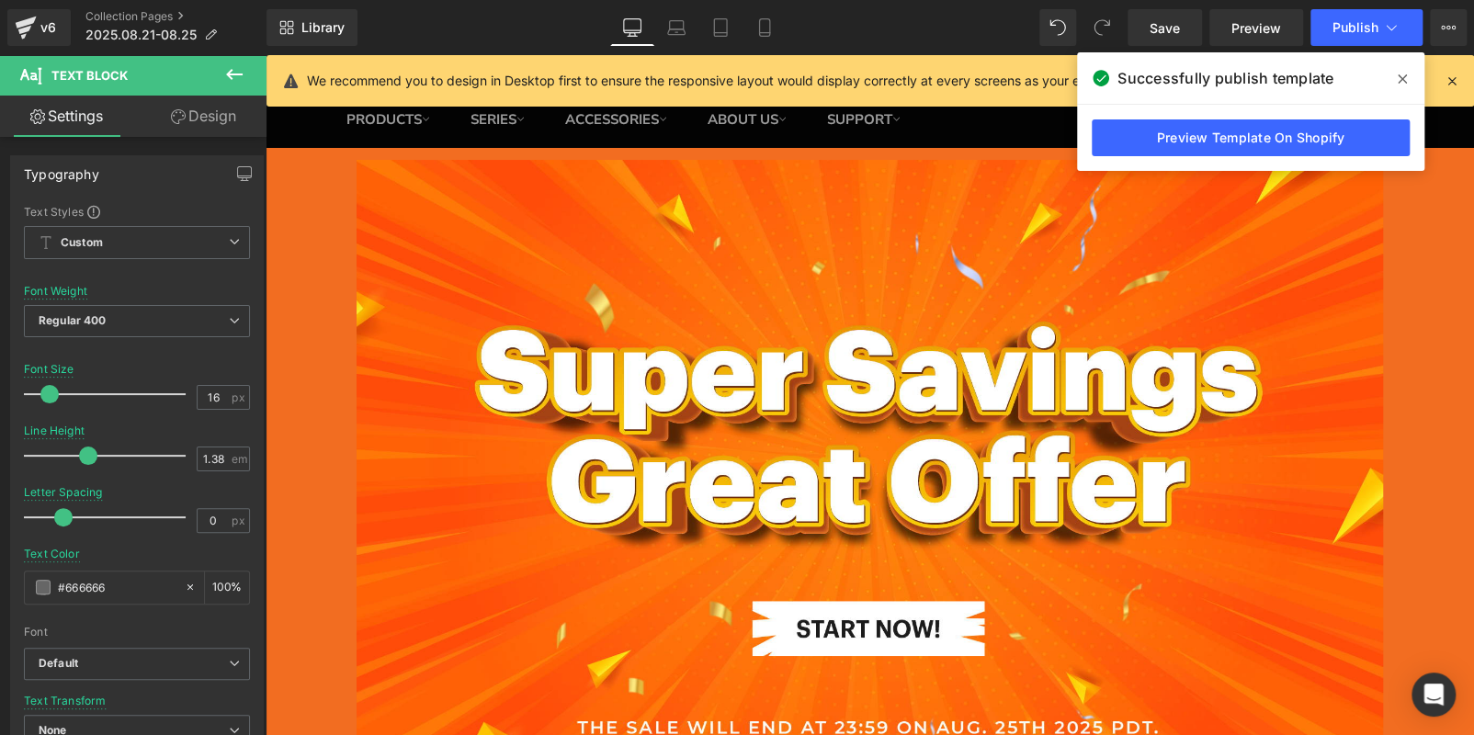
scroll to position [0, 0]
